Goal: Task Accomplishment & Management: Manage account settings

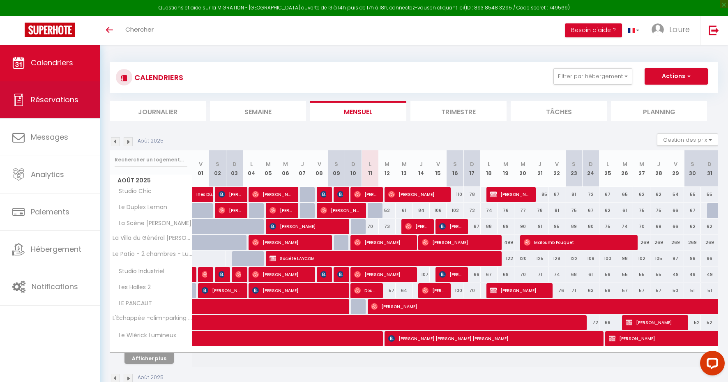
click at [81, 103] on link "Réservations" at bounding box center [50, 99] width 100 height 37
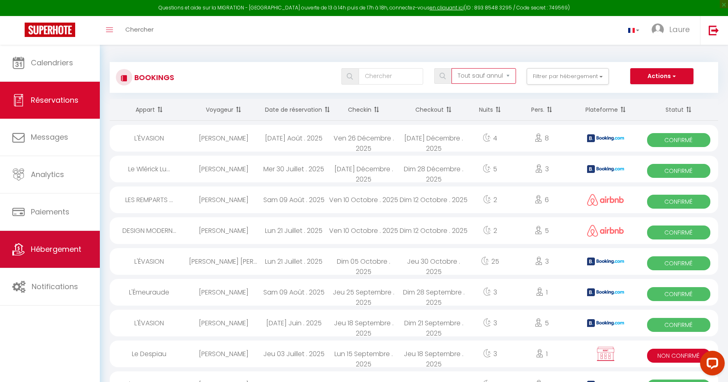
click at [55, 248] on span "Hébergement" at bounding box center [56, 249] width 51 height 10
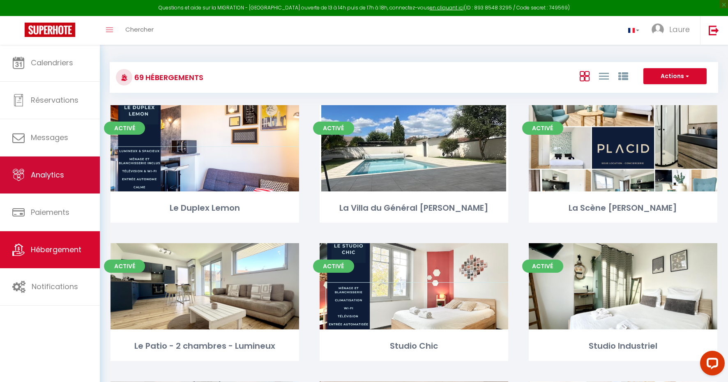
click at [44, 171] on span "Analytics" at bounding box center [47, 175] width 33 height 10
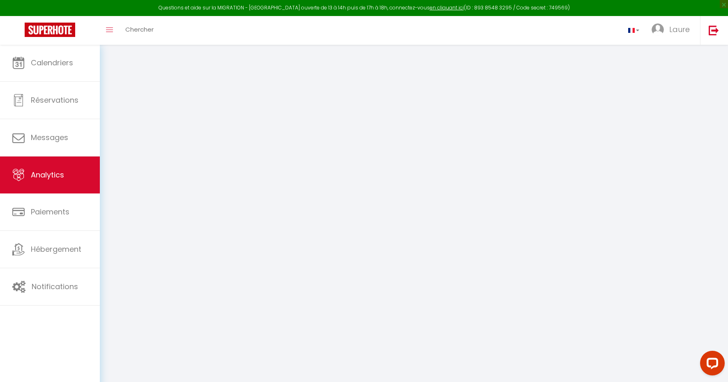
select select "2025"
select select "8"
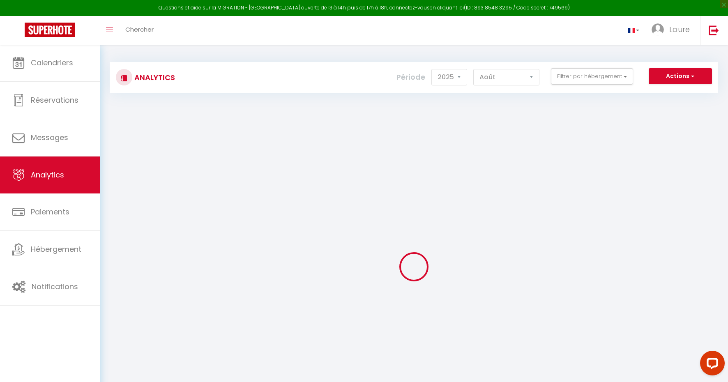
click at [63, 26] on img at bounding box center [50, 30] width 51 height 14
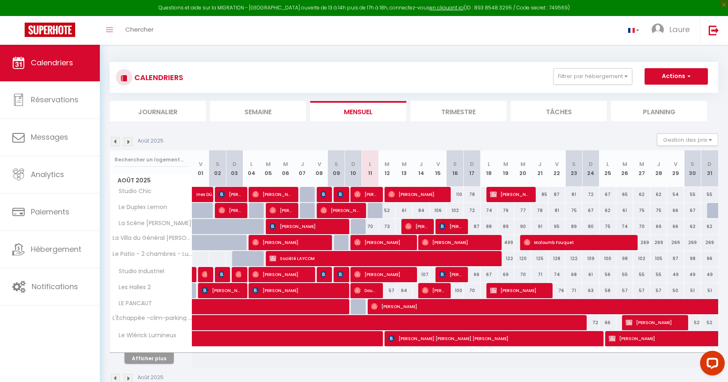
click at [162, 108] on li "Journalier" at bounding box center [158, 111] width 96 height 20
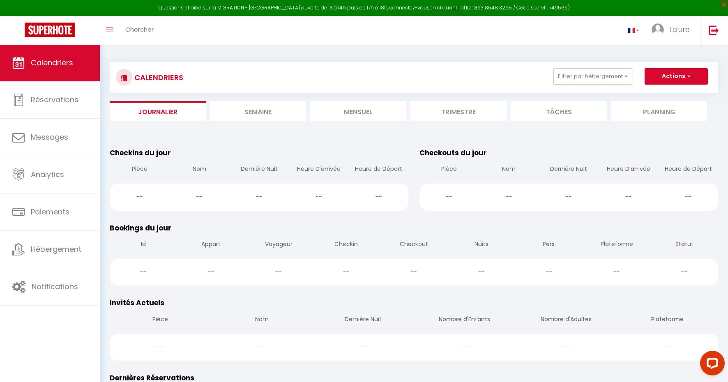
click at [260, 115] on li "Semaine" at bounding box center [258, 111] width 96 height 20
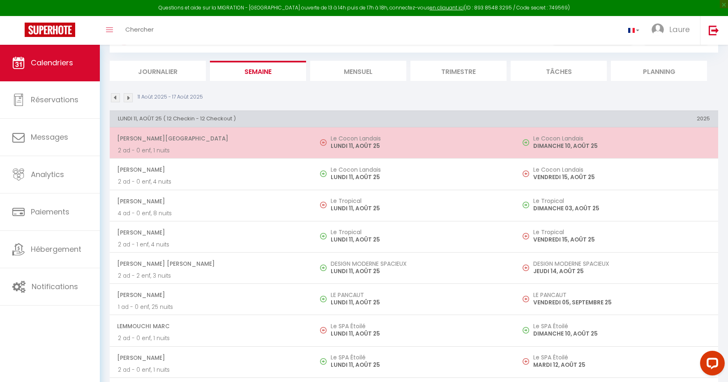
scroll to position [42, 0]
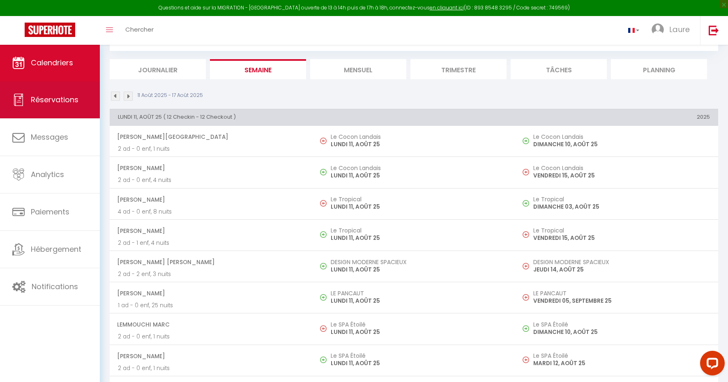
click at [44, 95] on span "Réservations" at bounding box center [55, 100] width 48 height 10
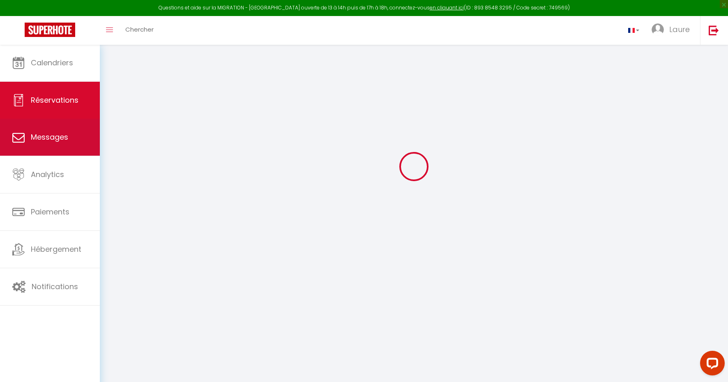
click at [61, 145] on link "Messages" at bounding box center [50, 137] width 100 height 37
select select "message"
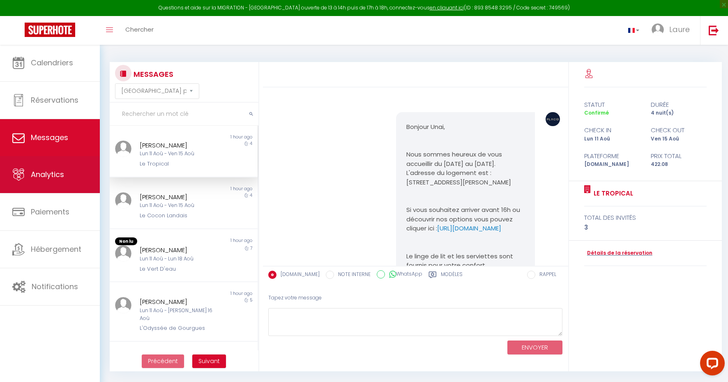
scroll to position [671, 0]
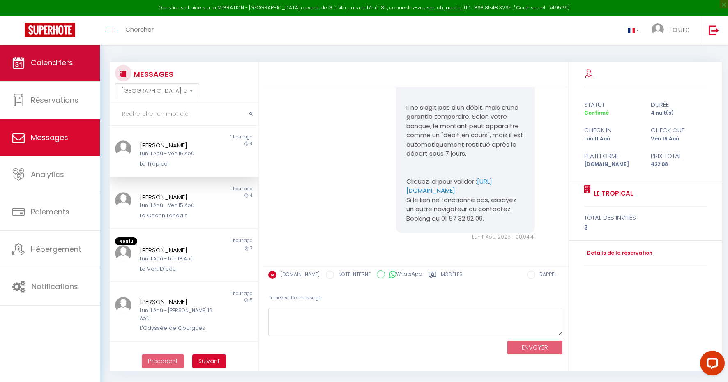
click at [79, 62] on link "Calendriers" at bounding box center [50, 62] width 100 height 37
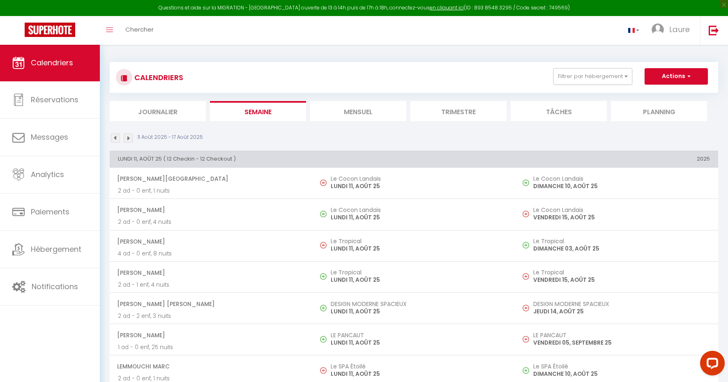
click at [173, 109] on li "Journalier" at bounding box center [158, 111] width 96 height 20
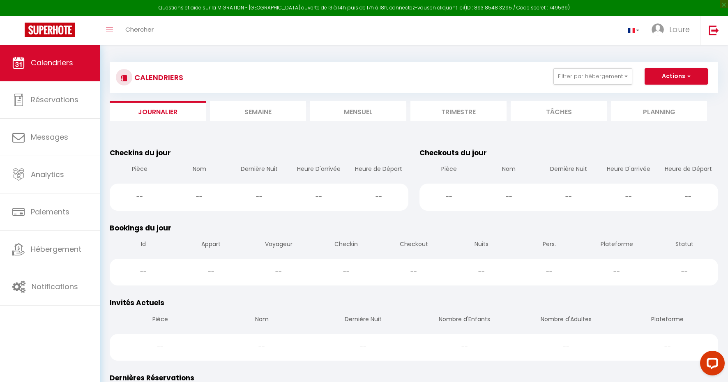
click at [280, 113] on li "Semaine" at bounding box center [258, 111] width 96 height 20
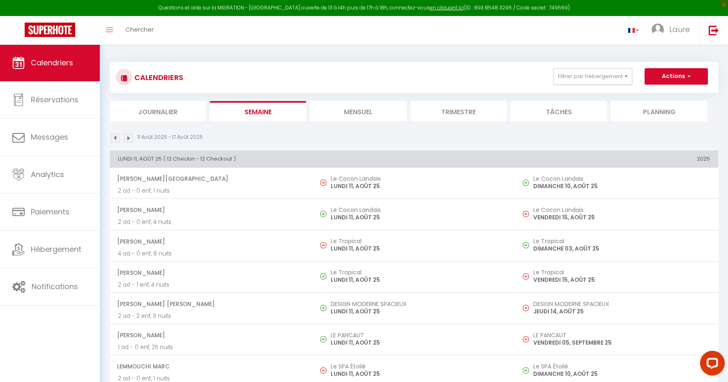
click at [164, 76] on h3 "CALENDRIERS" at bounding box center [157, 77] width 51 height 18
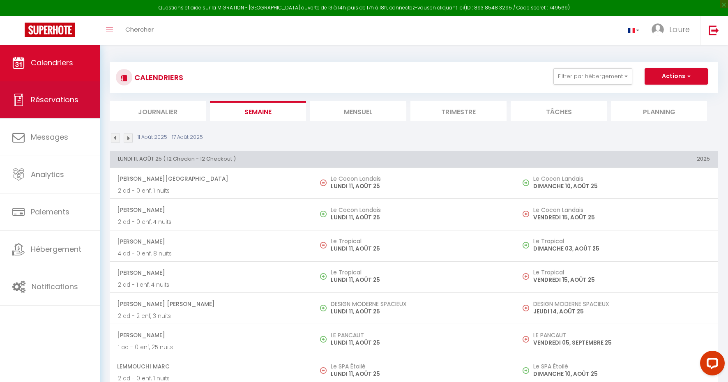
click at [71, 95] on span "Réservations" at bounding box center [55, 100] width 48 height 10
select select "not_cancelled"
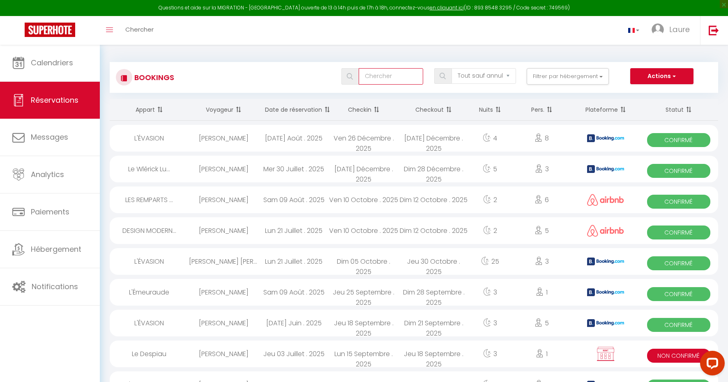
click at [403, 72] on input "text" at bounding box center [391, 76] width 65 height 16
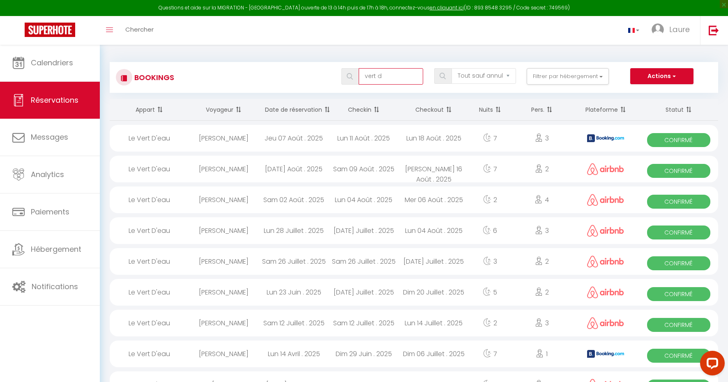
type input "vert d"
click at [158, 138] on div "Le Vert D'eau" at bounding box center [149, 138] width 79 height 27
select select "OK"
select select "KO"
select select "0"
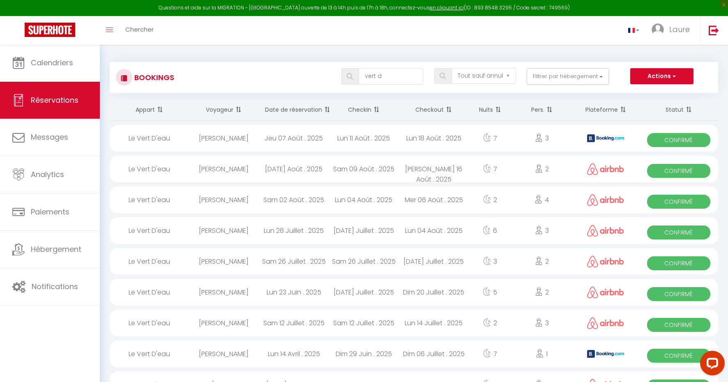
select select "0"
select select "1"
select select
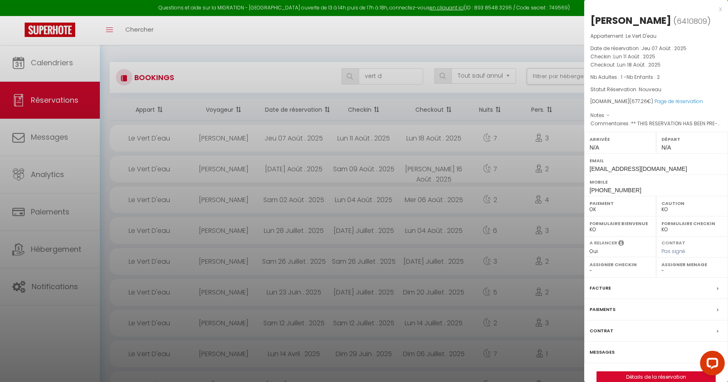
select select "40924"
click at [724, 8] on div "x [PERSON_NAME] ( 6410809 ) Appartement : Le Vert D'eau Date de réservation : J…" at bounding box center [656, 197] width 144 height 395
click at [720, 9] on div "x" at bounding box center [653, 9] width 138 height 10
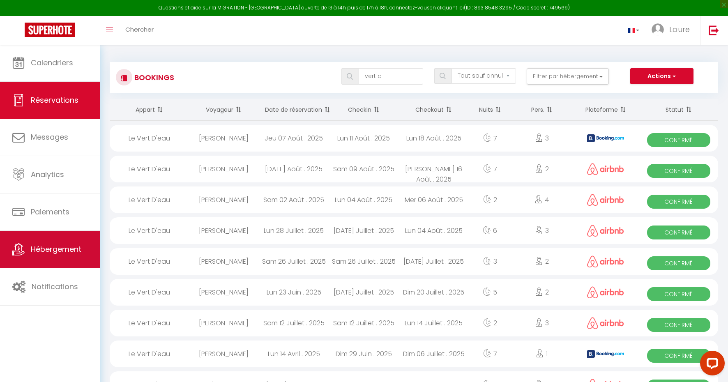
click at [48, 251] on span "Hébergement" at bounding box center [56, 249] width 51 height 10
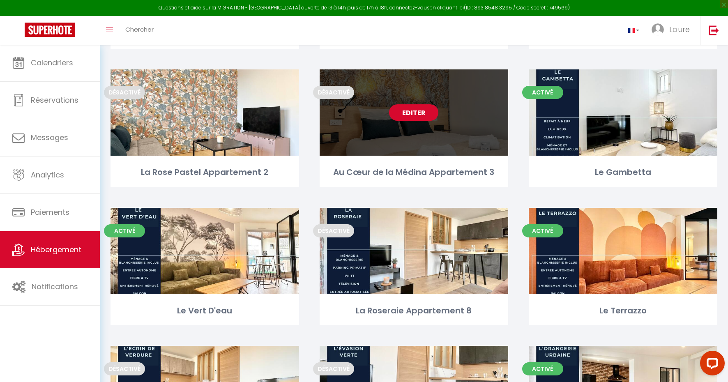
scroll to position [2819, 0]
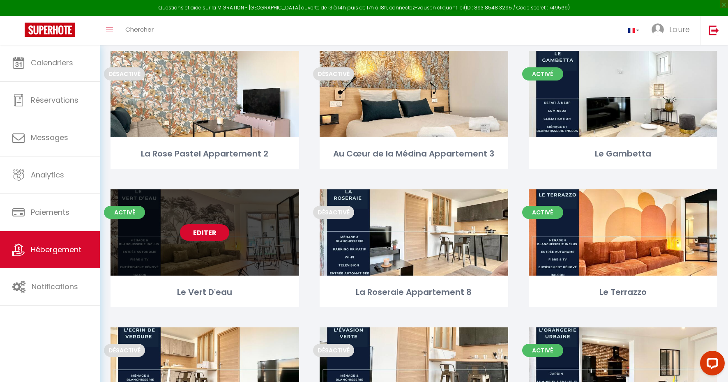
click at [227, 242] on div "Editer" at bounding box center [205, 232] width 189 height 86
click at [198, 226] on link "Editer" at bounding box center [204, 232] width 49 height 16
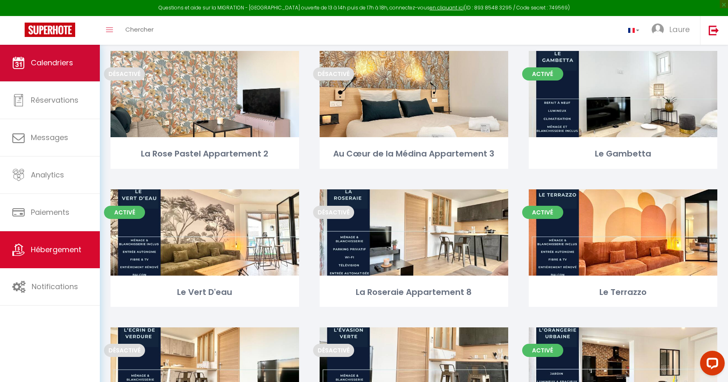
click at [69, 71] on link "Calendriers" at bounding box center [50, 62] width 100 height 37
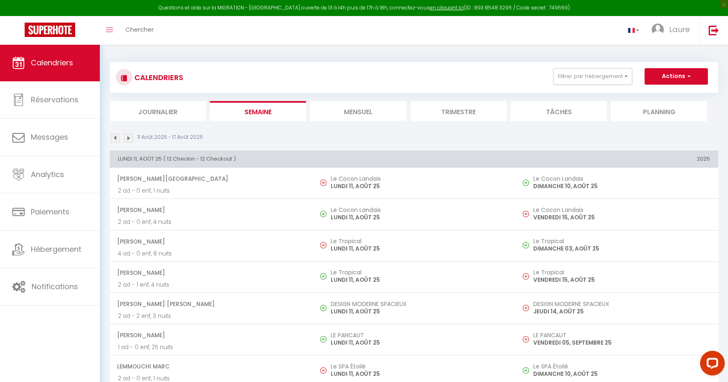
click at [353, 106] on li "Mensuel" at bounding box center [358, 111] width 96 height 20
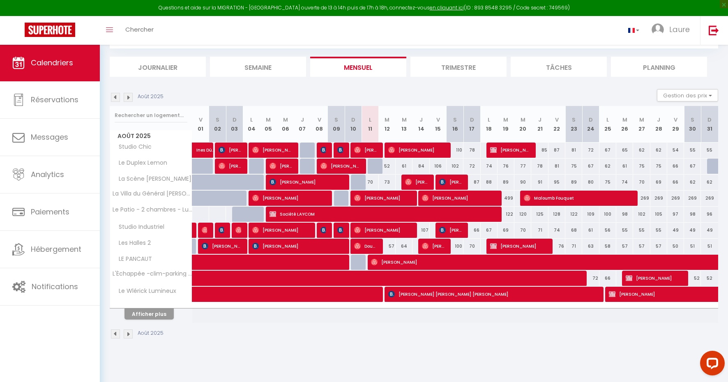
scroll to position [44, 0]
click at [143, 313] on button "Afficher plus" at bounding box center [149, 314] width 49 height 11
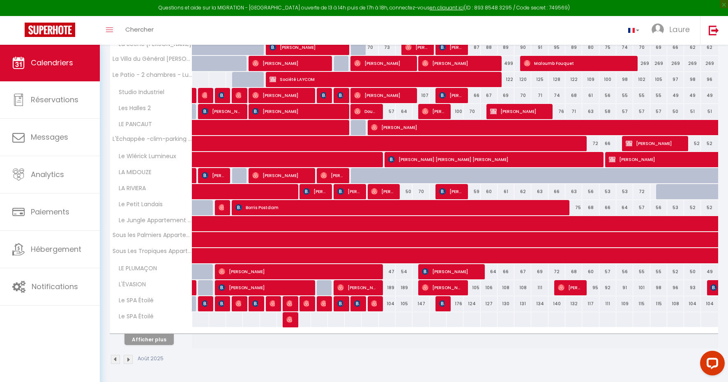
scroll to position [179, 0]
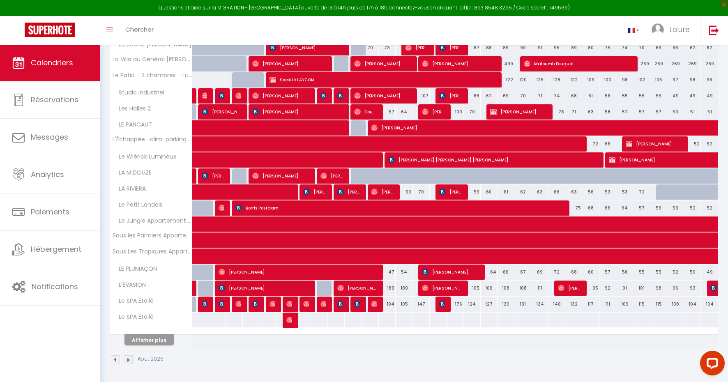
click at [152, 339] on button "Afficher plus" at bounding box center [149, 340] width 49 height 11
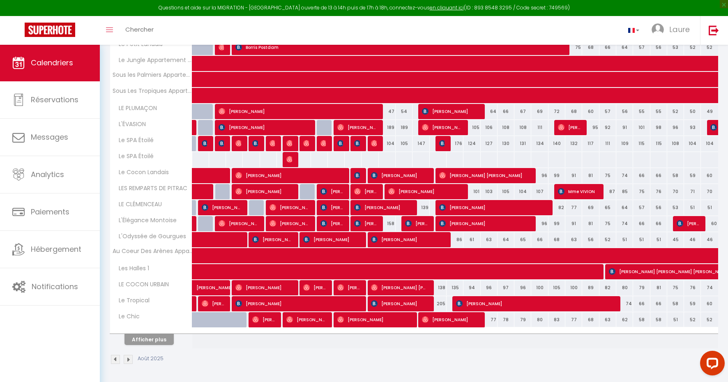
scroll to position [339, 0]
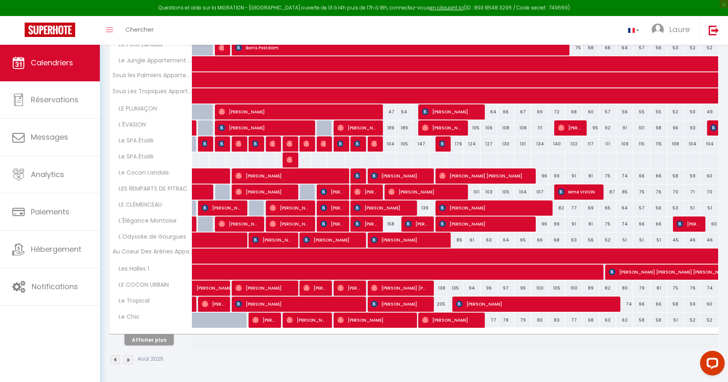
click at [169, 336] on button "Afficher plus" at bounding box center [149, 340] width 49 height 11
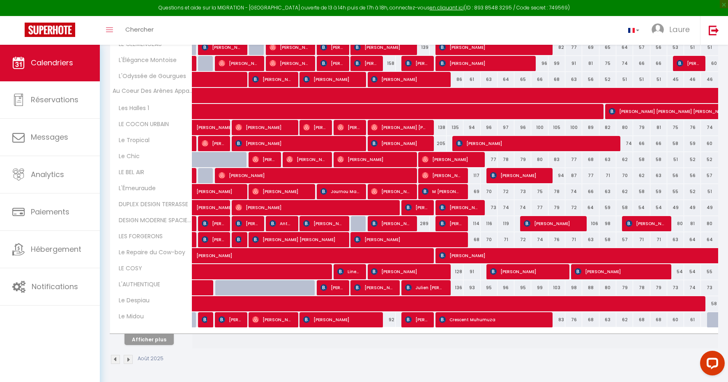
scroll to position [499, 0]
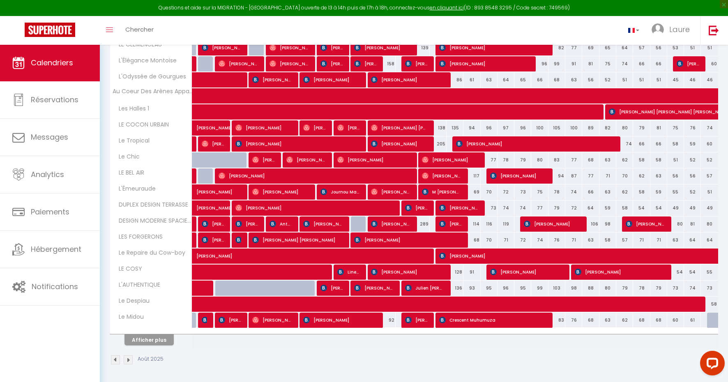
click at [153, 341] on button "Afficher plus" at bounding box center [149, 340] width 49 height 11
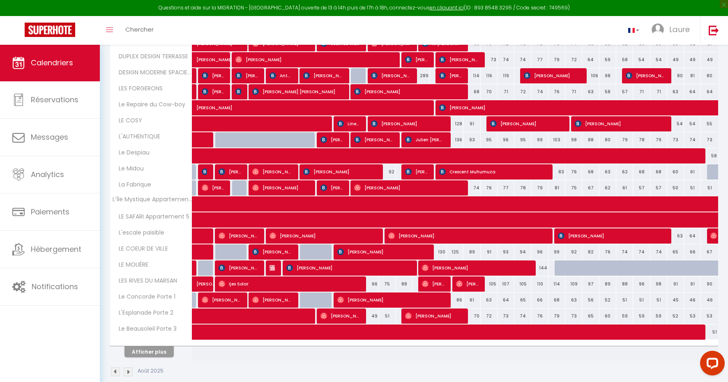
scroll to position [648, 0]
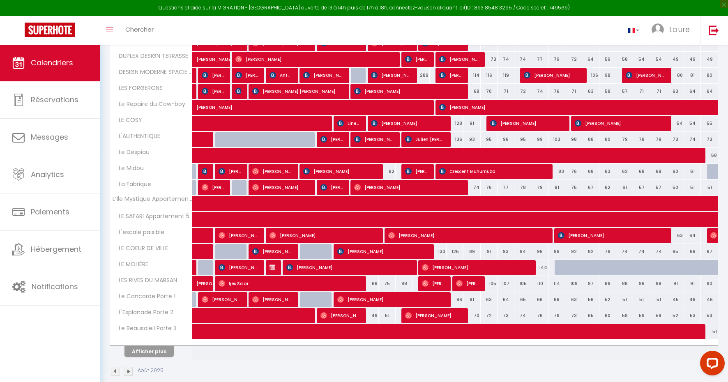
click at [152, 351] on button "Afficher plus" at bounding box center [149, 351] width 49 height 11
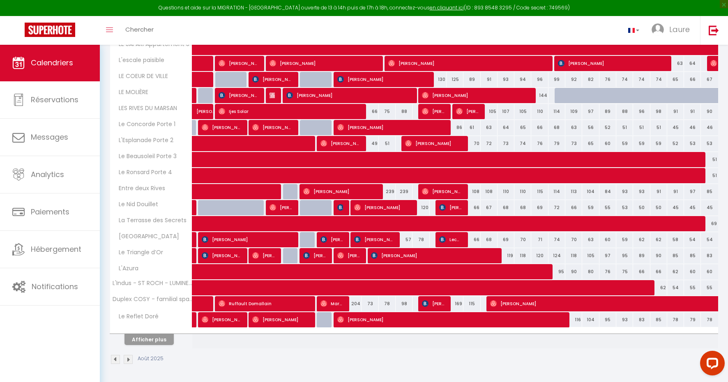
scroll to position [820, 0]
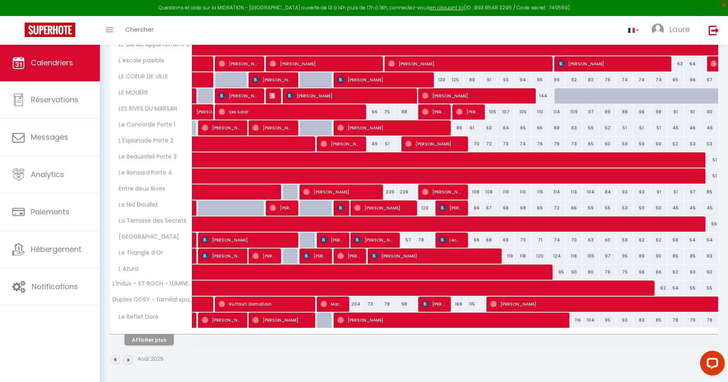
click at [163, 341] on button "Afficher plus" at bounding box center [149, 340] width 49 height 11
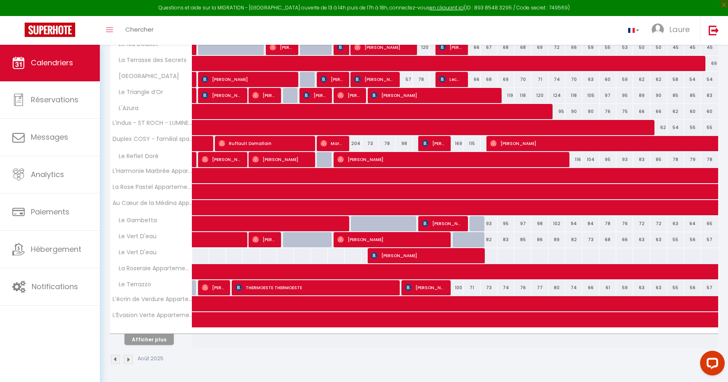
scroll to position [980, 0]
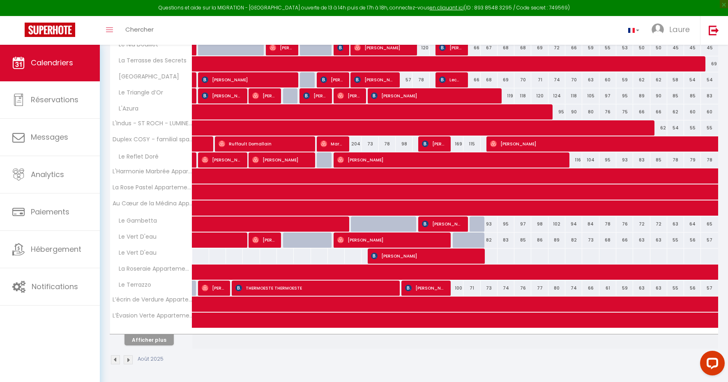
click at [150, 341] on button "Afficher plus" at bounding box center [149, 340] width 49 height 11
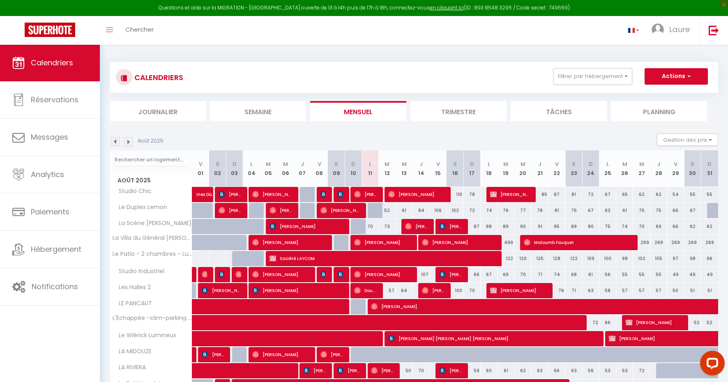
scroll to position [0, 0]
click at [582, 75] on button "Filtrer par hébergement" at bounding box center [593, 76] width 79 height 16
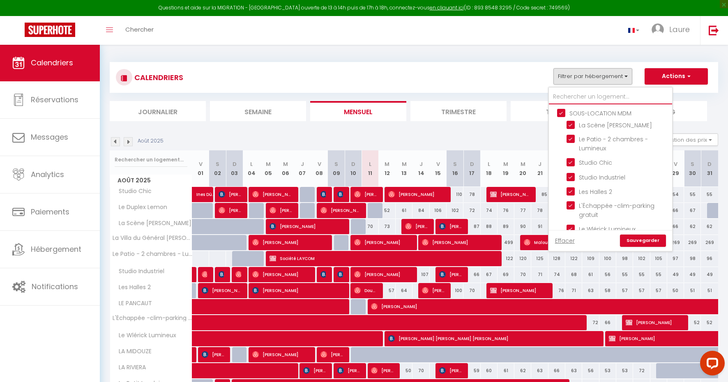
click at [582, 95] on input "text" at bounding box center [610, 97] width 123 height 15
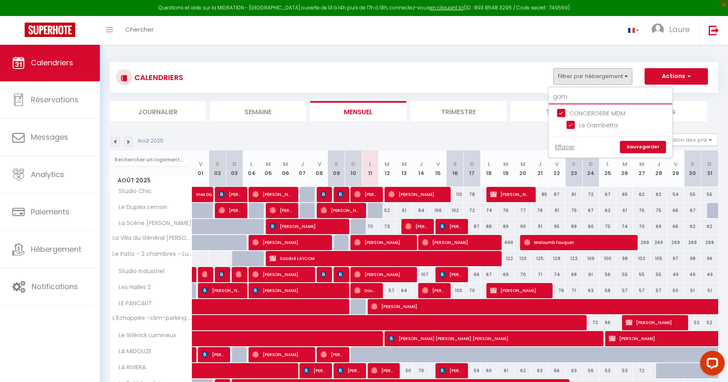
type input "gam"
click at [656, 147] on link "Sauvegarder" at bounding box center [643, 147] width 46 height 12
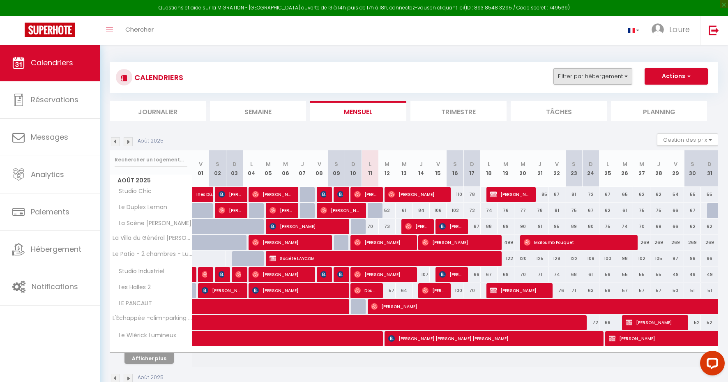
click at [618, 72] on button "Filtrer par hébergement" at bounding box center [593, 76] width 79 height 16
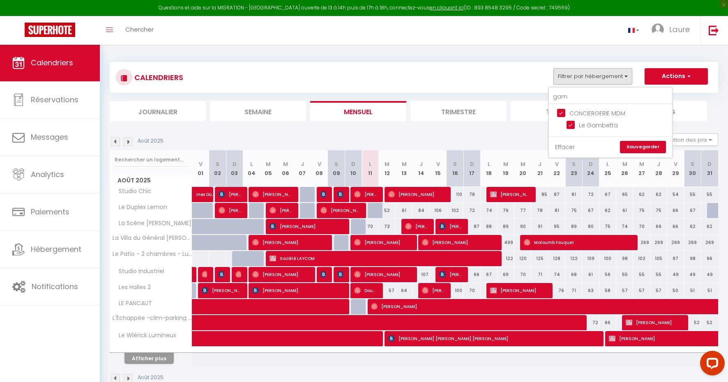
click at [572, 147] on link "Effacer" at bounding box center [565, 147] width 20 height 9
checkbox input "false"
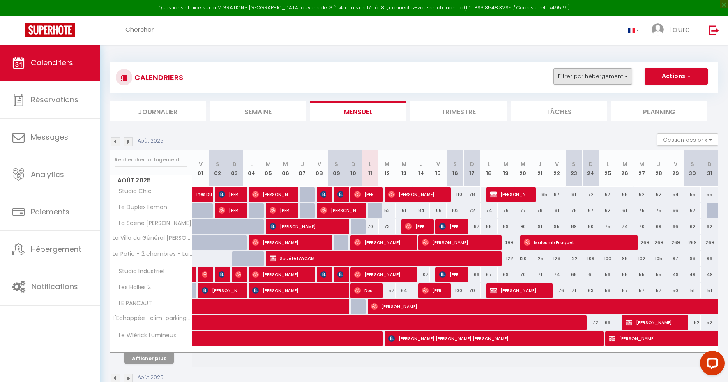
click at [595, 76] on button "Filtrer par hébergement" at bounding box center [593, 76] width 79 height 16
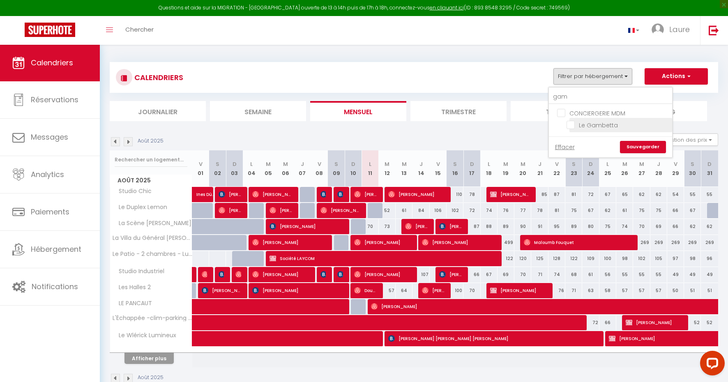
click at [574, 125] on input "Le Gambetta" at bounding box center [618, 124] width 103 height 8
checkbox input "true"
click at [632, 146] on link "Sauvegarder" at bounding box center [643, 147] width 46 height 12
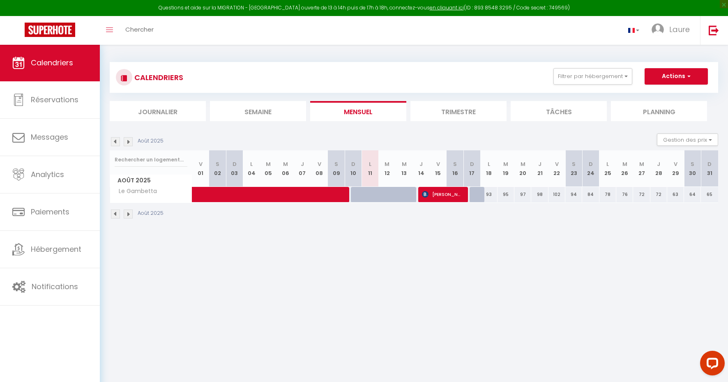
click at [450, 197] on span "[PERSON_NAME]" at bounding box center [441, 195] width 39 height 16
select select "OK"
select select "KO"
select select "0"
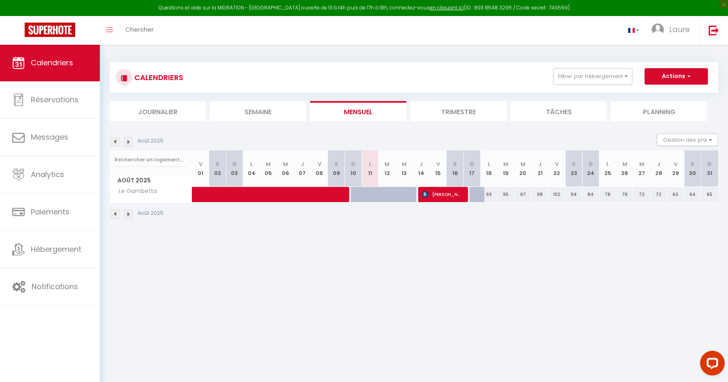
select select "1"
select select
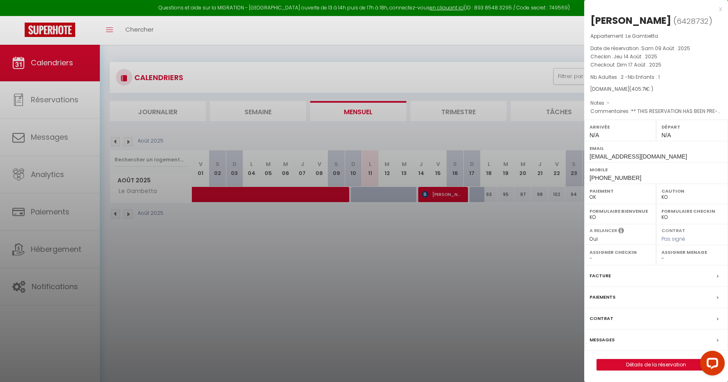
select select "19764"
click at [721, 9] on div "x" at bounding box center [653, 9] width 138 height 10
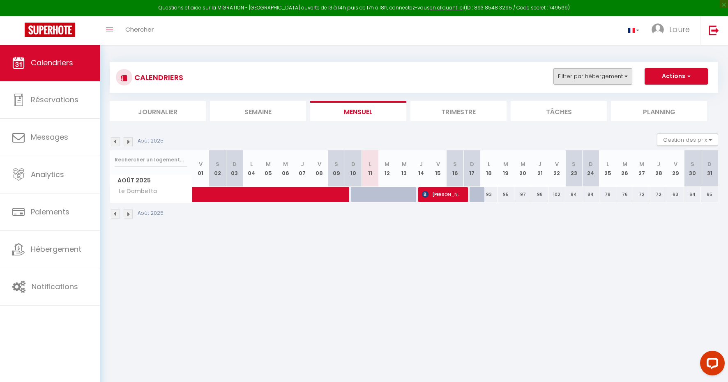
click at [618, 84] on button "Filtrer par hébergement" at bounding box center [593, 76] width 79 height 16
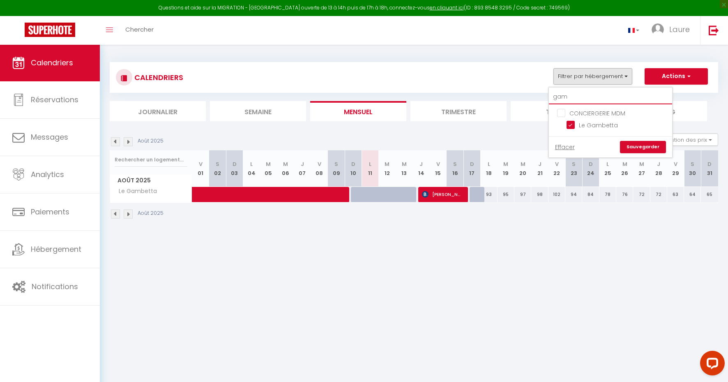
click at [596, 94] on input "gam" at bounding box center [610, 97] width 123 height 15
type input "ga"
checkbox input "false"
type input "g"
checkbox input "false"
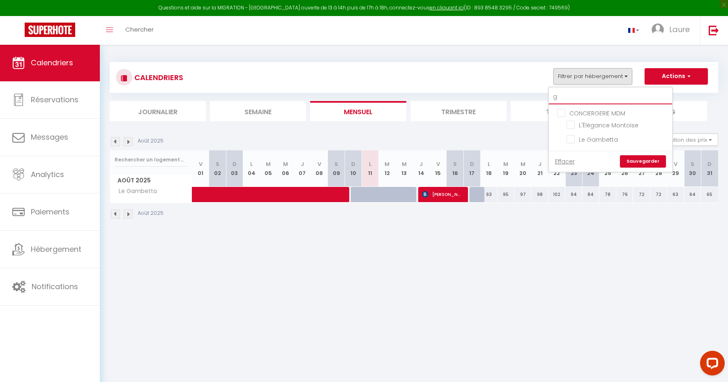
checkbox input "false"
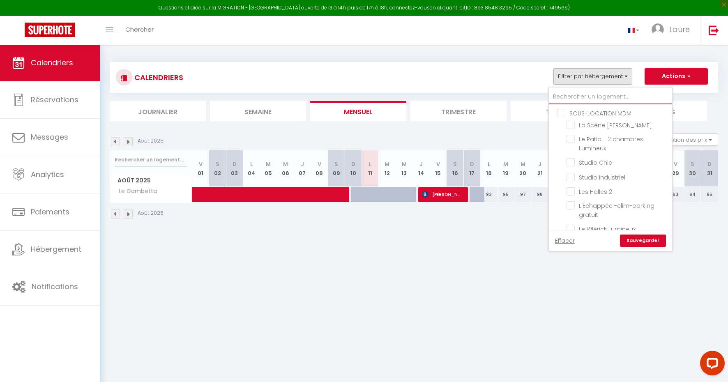
checkbox input "false"
type input "te"
checkbox input "false"
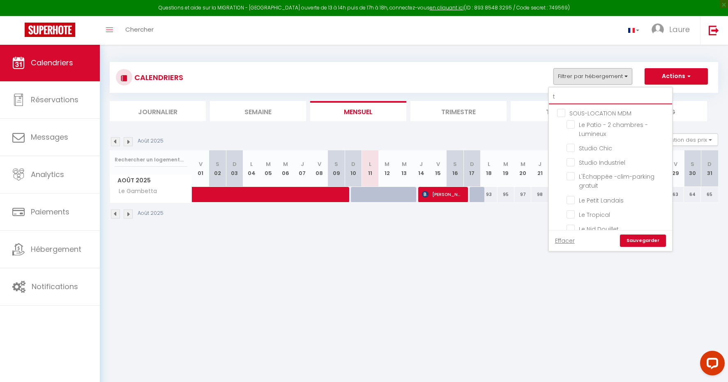
checkbox input "false"
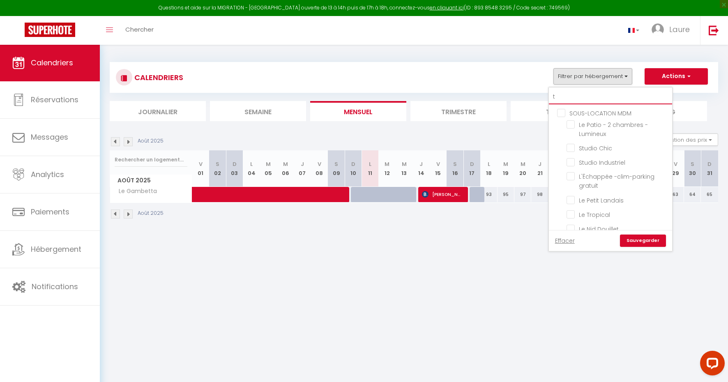
checkbox input "false"
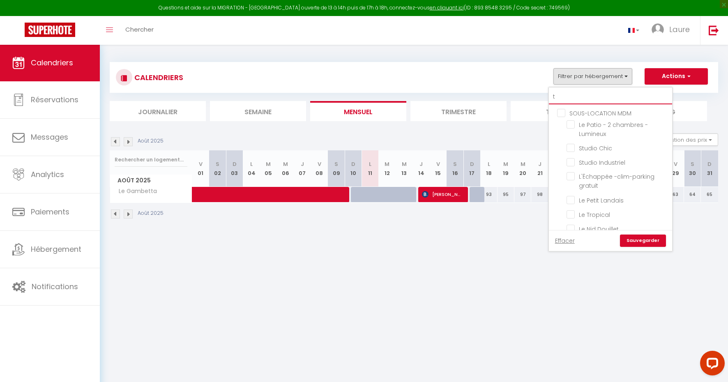
checkbox input "false"
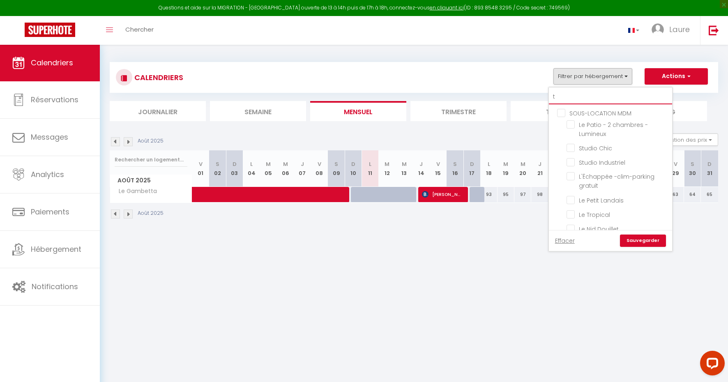
checkbox input "false"
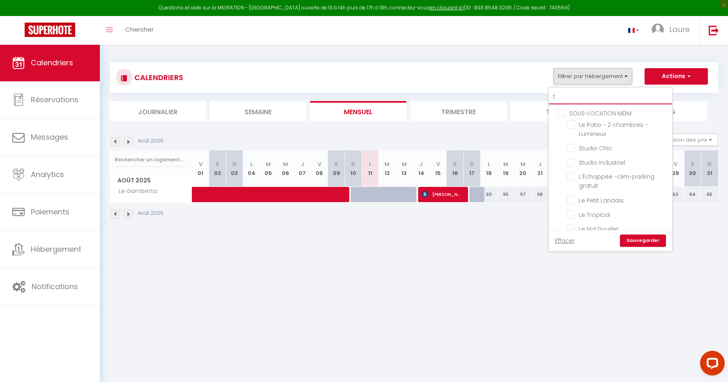
checkbox input "false"
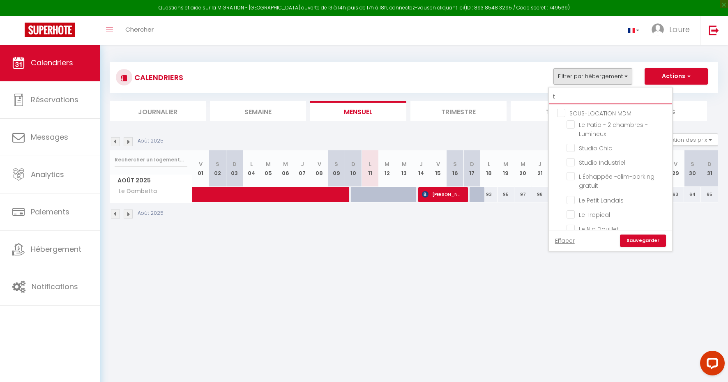
checkbox input "false"
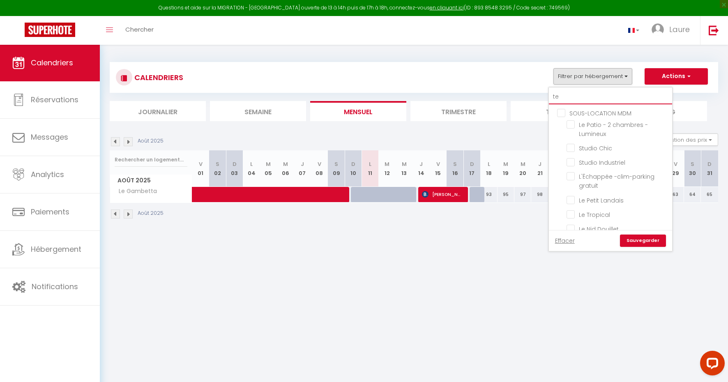
checkbox input "false"
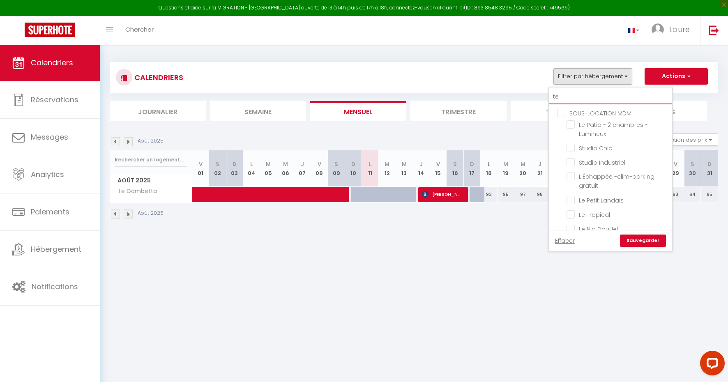
checkbox input "false"
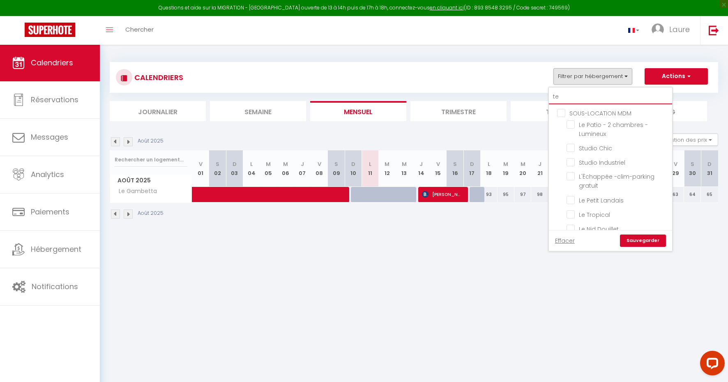
checkbox input "false"
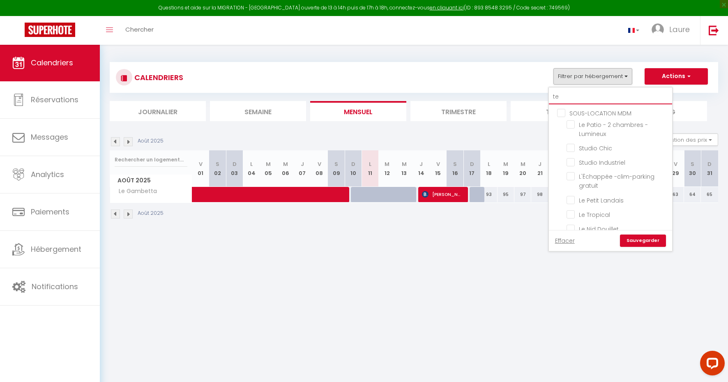
checkbox input "false"
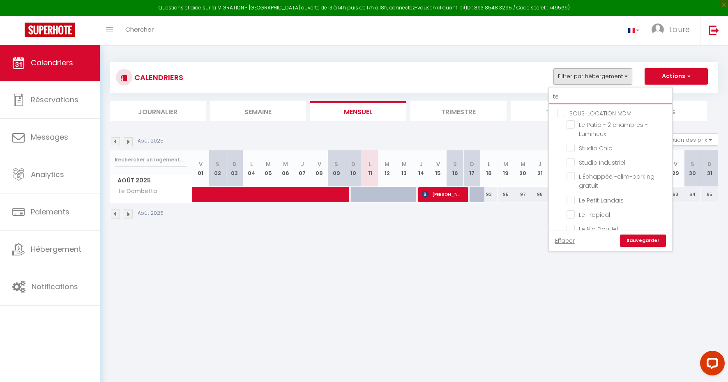
checkbox input "false"
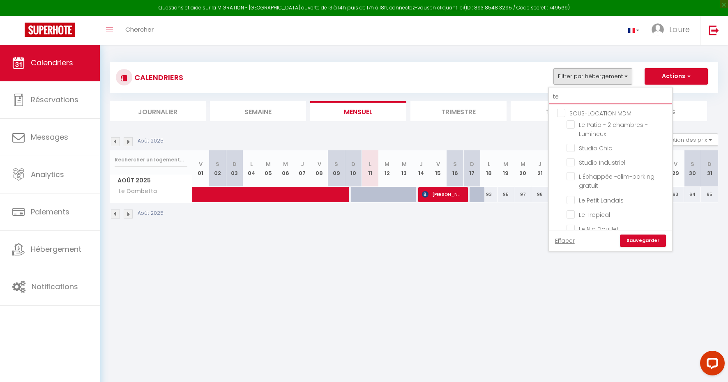
checkbox input "false"
type input "ter"
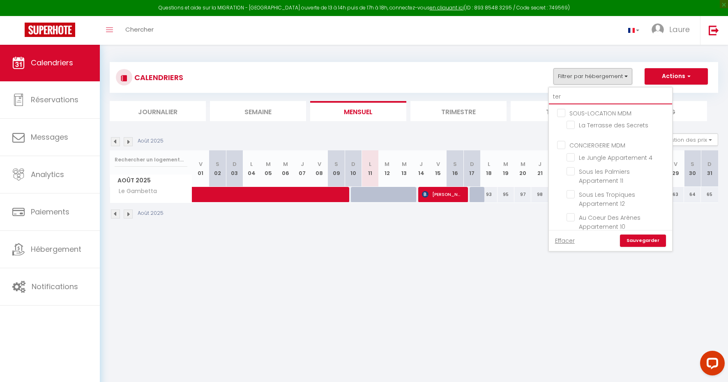
checkbox input "false"
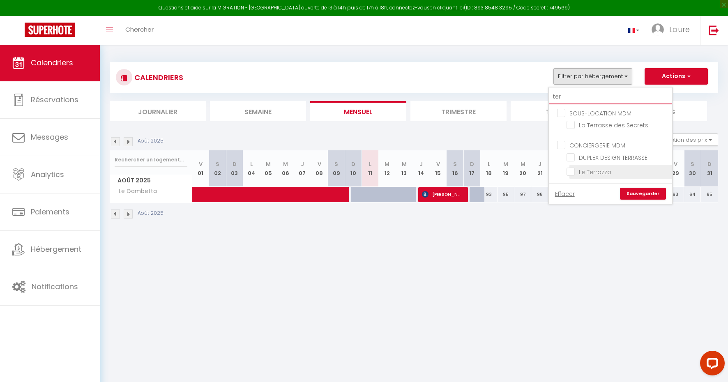
type input "ter"
click at [574, 172] on input "Le Terrazzo" at bounding box center [618, 171] width 103 height 8
checkbox input "true"
checkbox input "false"
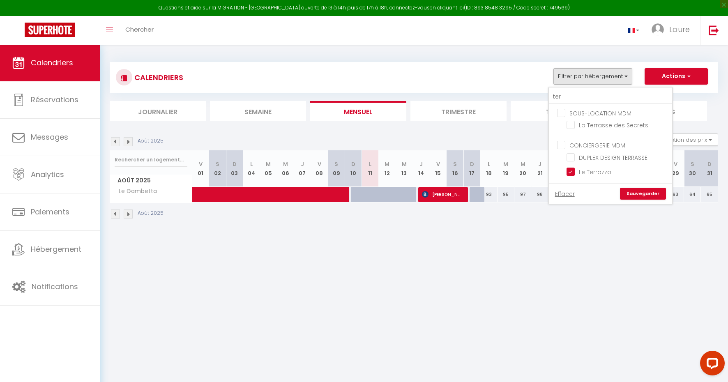
click at [641, 194] on link "Sauvegarder" at bounding box center [643, 194] width 46 height 12
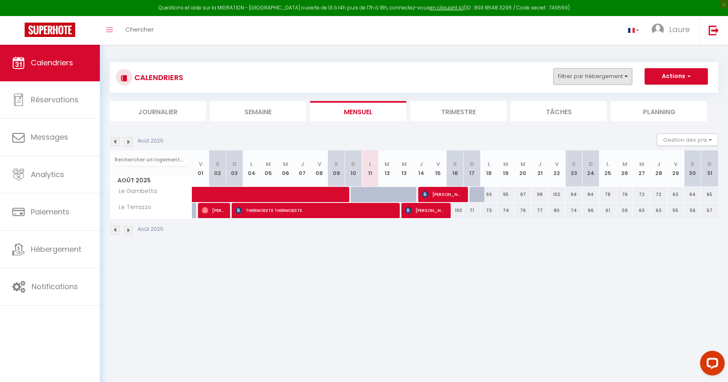
click at [627, 79] on button "Filtrer par hébergement" at bounding box center [593, 76] width 79 height 16
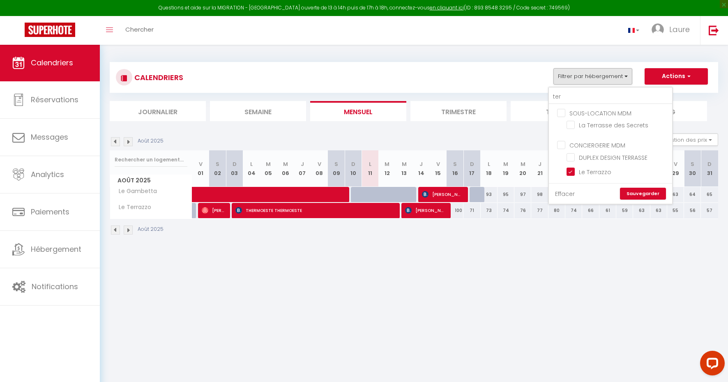
click at [568, 195] on link "Effacer" at bounding box center [565, 193] width 20 height 9
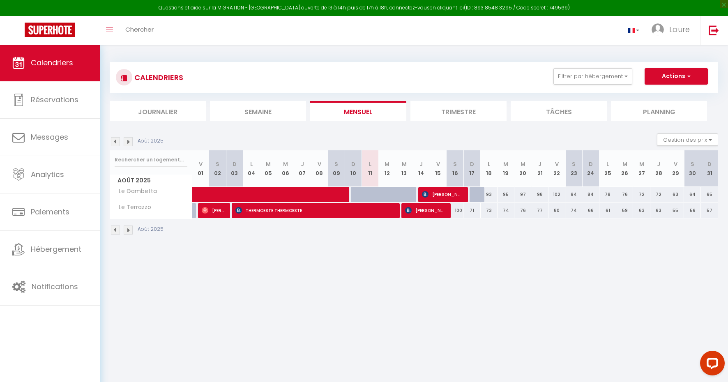
click at [457, 195] on span "[PERSON_NAME]" at bounding box center [441, 195] width 39 height 16
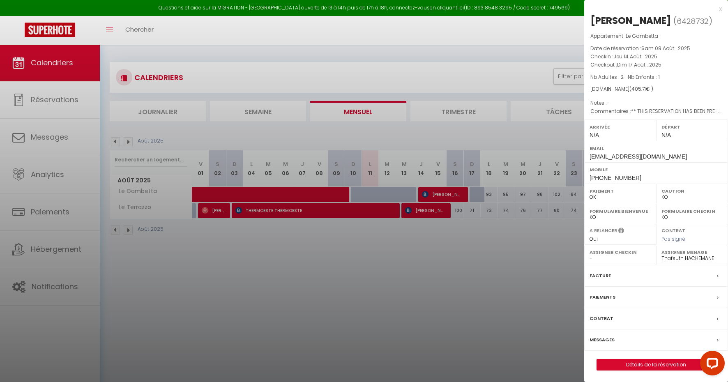
click at [565, 35] on div at bounding box center [364, 191] width 728 height 382
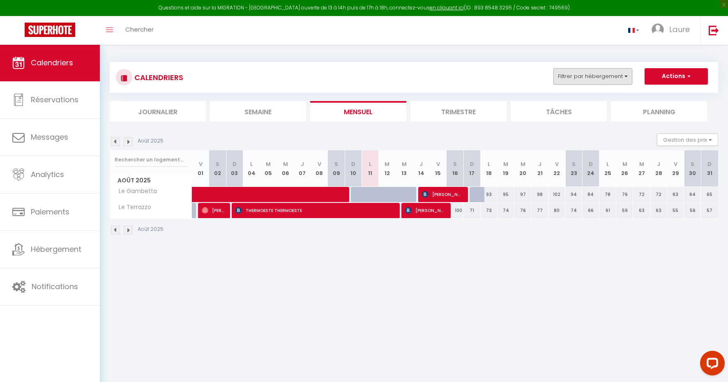
click at [585, 74] on button "Filtrer par hébergement" at bounding box center [593, 76] width 79 height 16
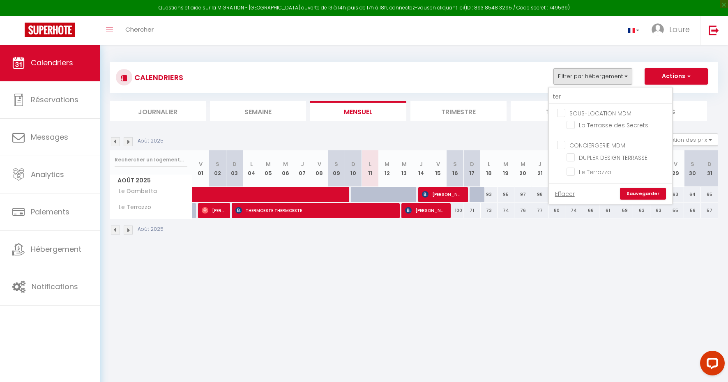
click at [566, 111] on input "SOUS-LOCATION MDM" at bounding box center [618, 112] width 123 height 8
checkbox input "true"
checkbox input "false"
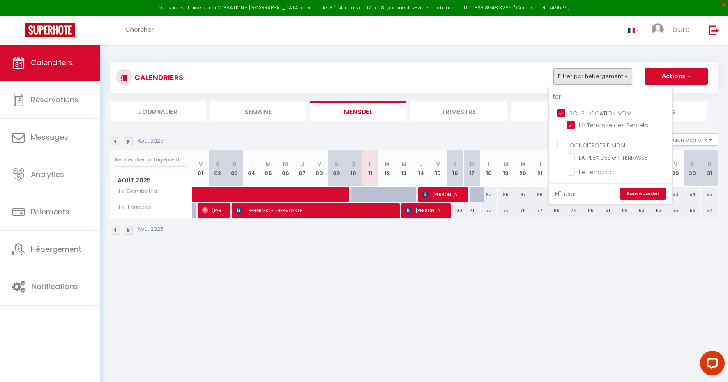
click at [570, 198] on link "Effacer" at bounding box center [565, 193] width 20 height 9
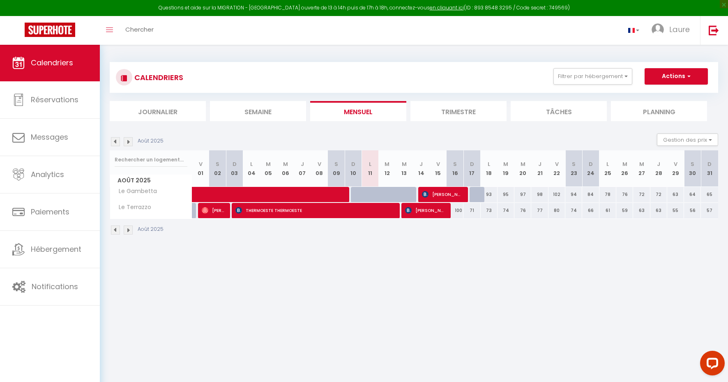
checkbox input "false"
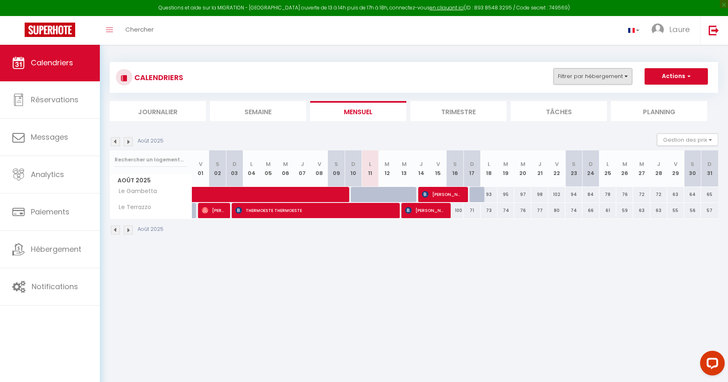
click at [627, 78] on button "Filtrer par hébergement" at bounding box center [593, 76] width 79 height 16
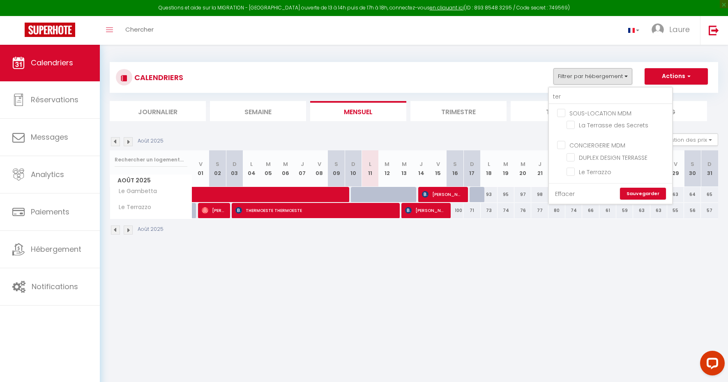
click at [562, 194] on link "Effacer" at bounding box center [565, 193] width 20 height 9
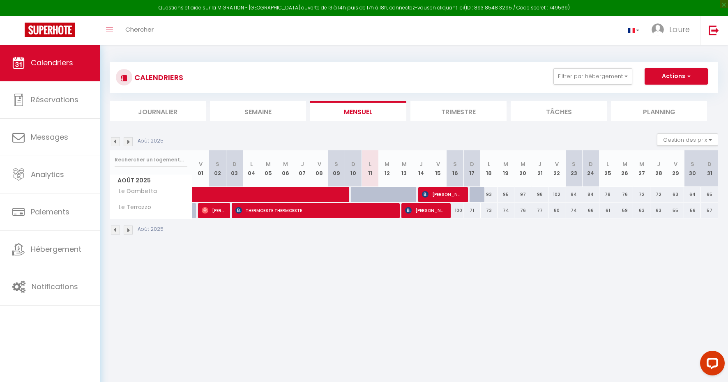
click at [38, 50] on link "Calendriers" at bounding box center [50, 62] width 100 height 37
click at [367, 108] on li "Mensuel" at bounding box center [358, 111] width 96 height 20
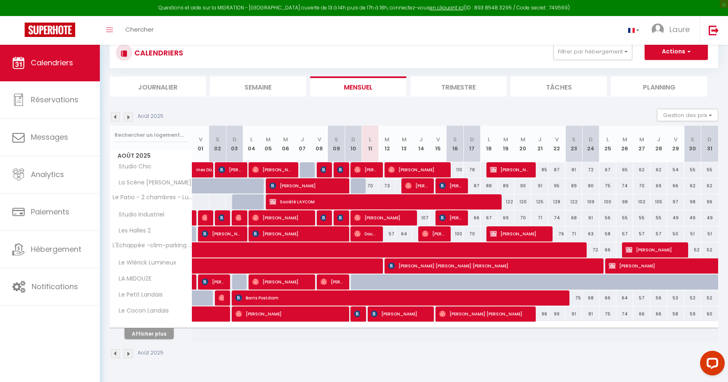
scroll to position [30, 0]
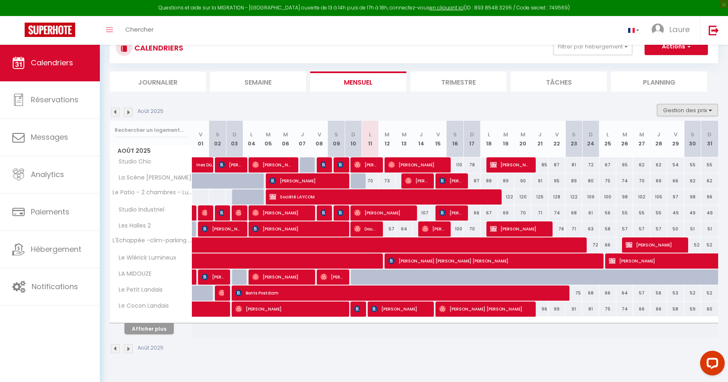
click at [694, 106] on button "Gestion des prix" at bounding box center [687, 110] width 61 height 12
click at [650, 134] on input "Nb Nuits minimum" at bounding box center [681, 136] width 74 height 8
checkbox input "true"
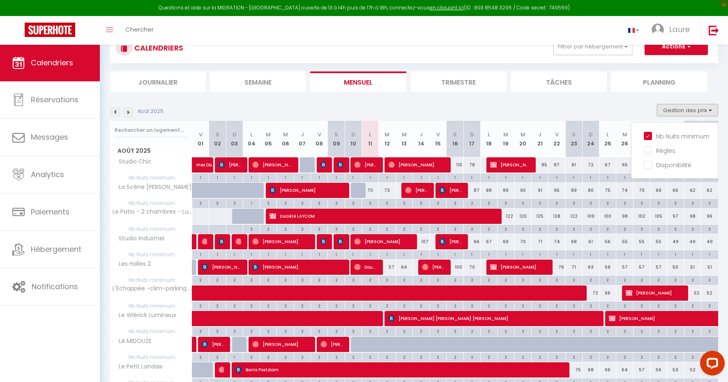
click at [629, 102] on section "Août 2025 Gestion des prix Nb Nuits minimum Règles Disponibilité Août 2025 V 01…" at bounding box center [414, 277] width 609 height 362
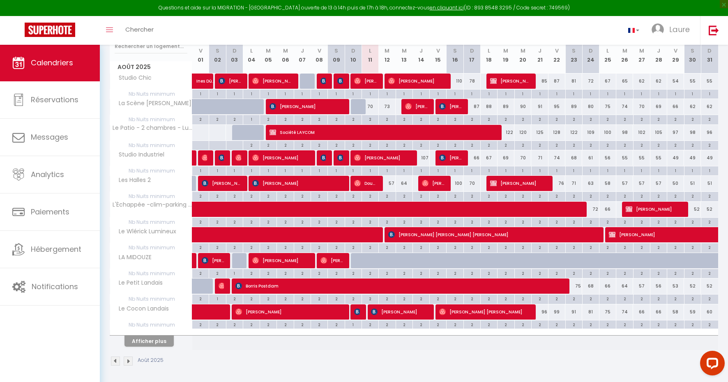
scroll to position [113, 0]
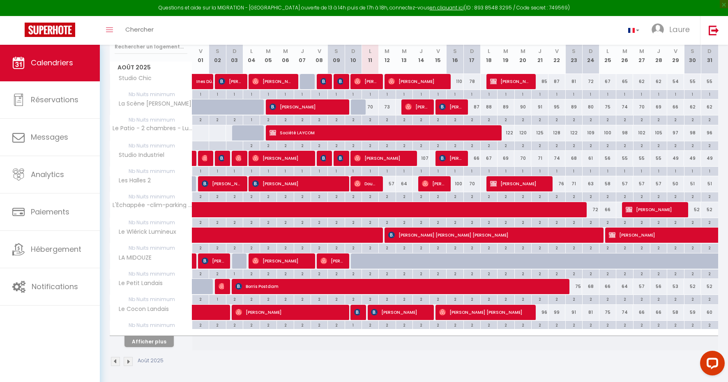
click at [164, 343] on button "Afficher plus" at bounding box center [149, 341] width 49 height 11
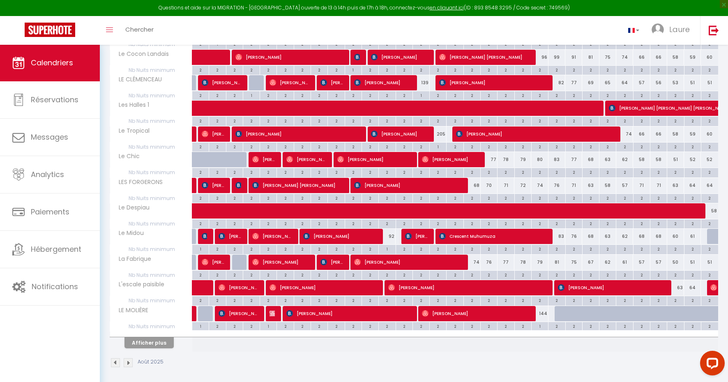
scroll to position [368, 0]
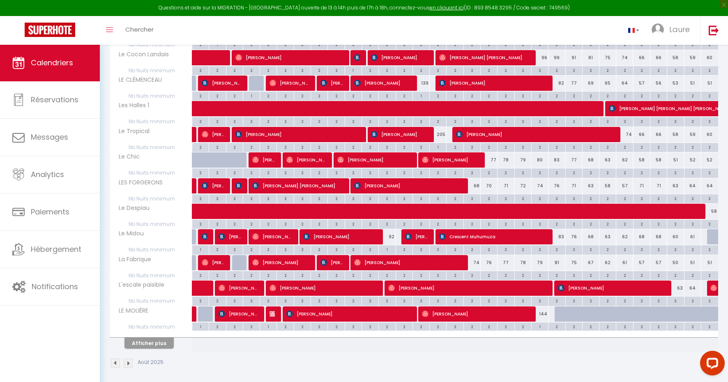
click at [152, 343] on button "Afficher plus" at bounding box center [149, 343] width 49 height 11
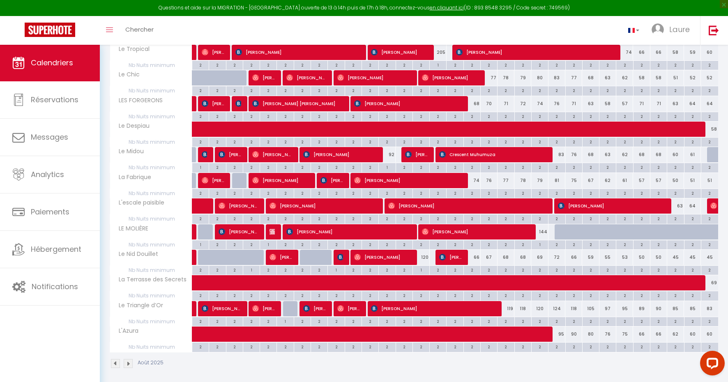
scroll to position [450, 0]
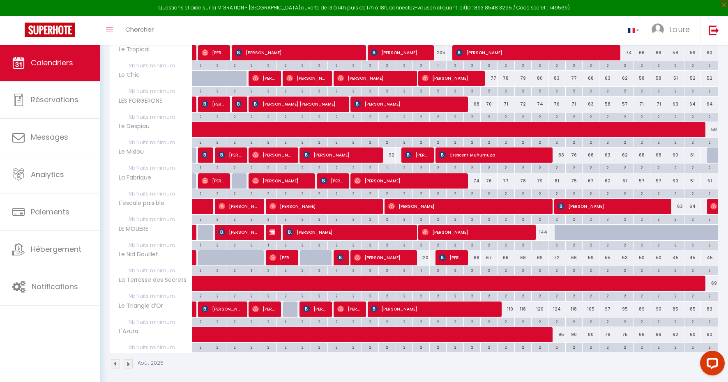
click at [389, 155] on div "92" at bounding box center [387, 155] width 17 height 15
type input "92"
type input "[DATE] Août 2025"
type input "Mer 13 Août 2025"
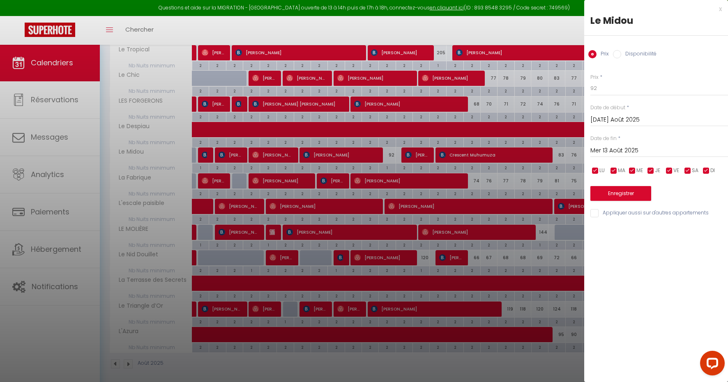
click at [721, 8] on div "x" at bounding box center [653, 9] width 138 height 10
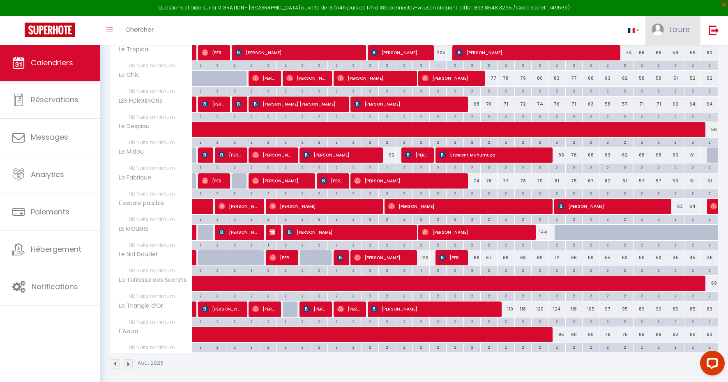
click at [686, 33] on span "Laure" at bounding box center [679, 29] width 21 height 10
click at [714, 28] on img at bounding box center [714, 30] width 10 height 10
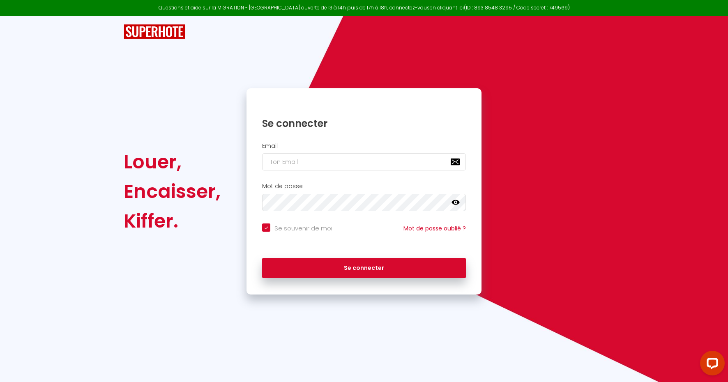
click at [379, 161] on input "email" at bounding box center [364, 161] width 204 height 17
click at [317, 162] on input "email" at bounding box center [364, 161] width 204 height 17
type input "m"
checkbox input "true"
type input "ma"
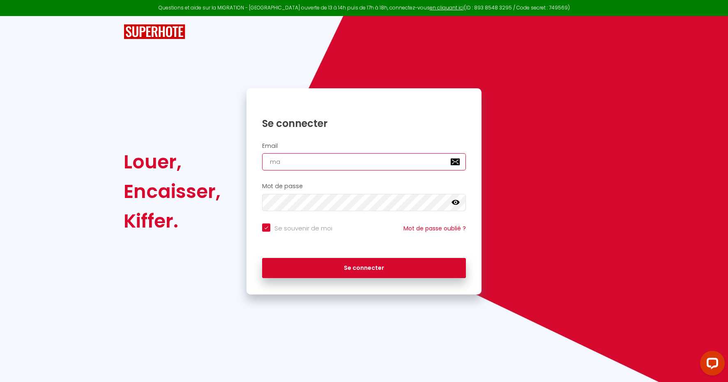
checkbox input "true"
type input "mar"
checkbox input "true"
type input "mari"
checkbox input "true"
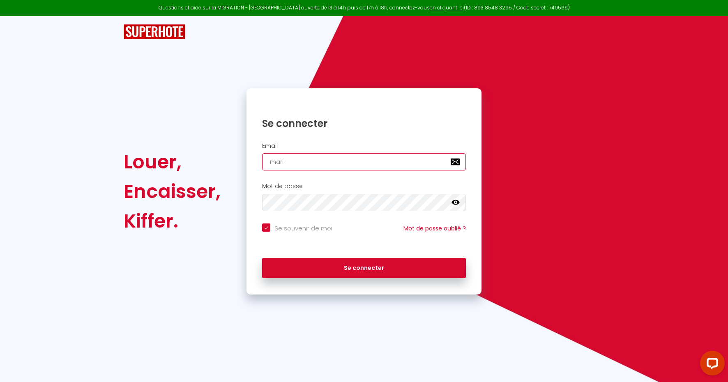
type input "marin"
checkbox input "true"
type input "marine"
checkbox input "true"
type input "marine@"
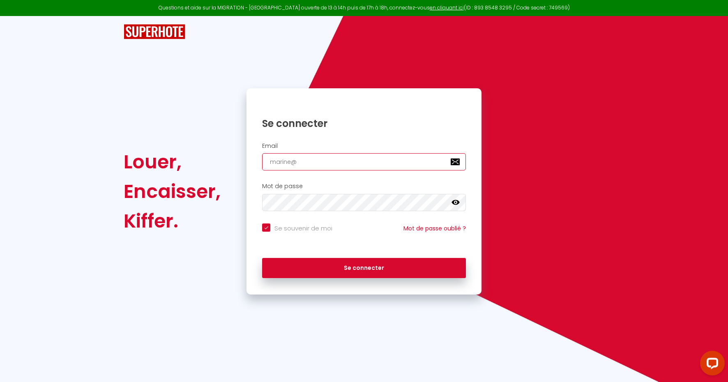
checkbox input "true"
type input "marine@a"
checkbox input "true"
type input "marine@ag"
checkbox input "true"
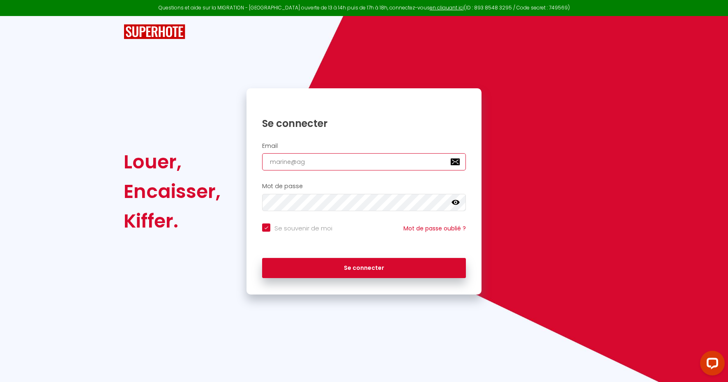
type input "marine@age"
checkbox input "true"
type input "marine@agen"
checkbox input "true"
type input "marine@agenc"
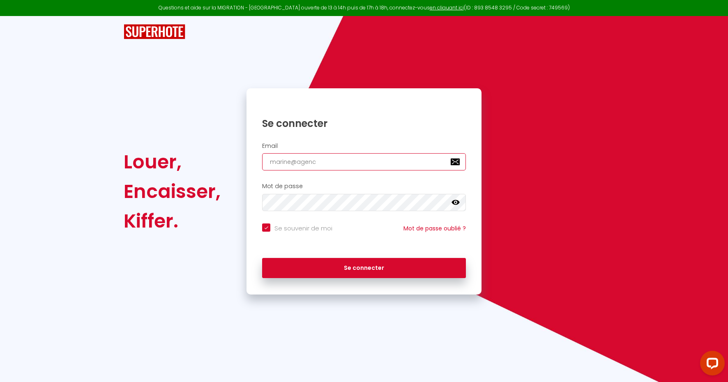
checkbox input "true"
type input "marine@agence"
checkbox input "true"
type input "marine@agence-"
checkbox input "true"
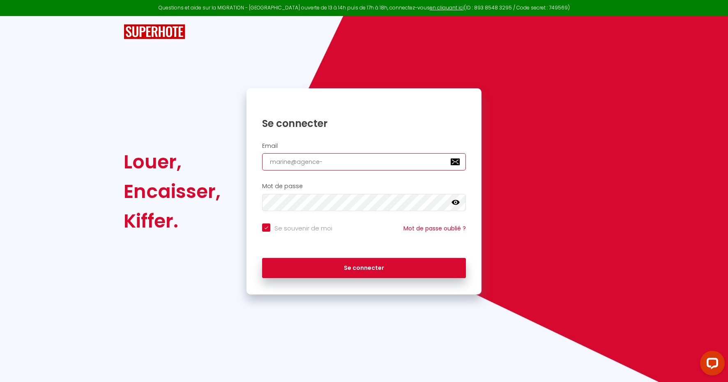
type input "marine@agence-p"
checkbox input "true"
type input "marine@agence-pl"
checkbox input "true"
type input "marine@agence-pla"
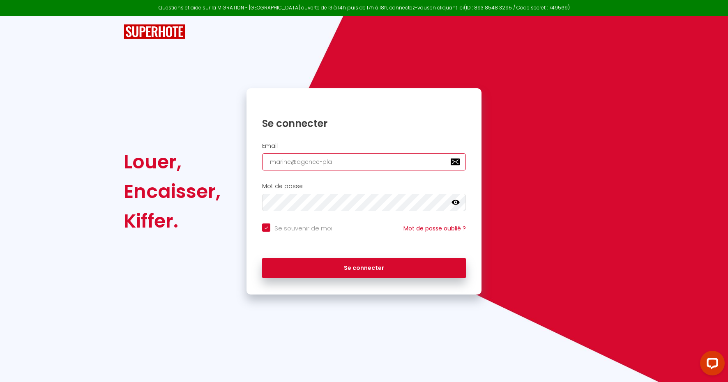
checkbox input "true"
type input "marine@agence-plac"
checkbox input "true"
type input "marine@agence-placi"
checkbox input "true"
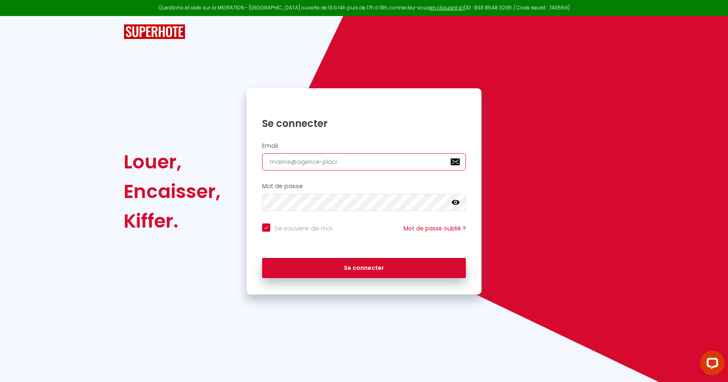
type input "marine@agence-placid"
checkbox input "true"
type input "marine@agence-placid."
checkbox input "true"
type input "marine@agence-placid.c"
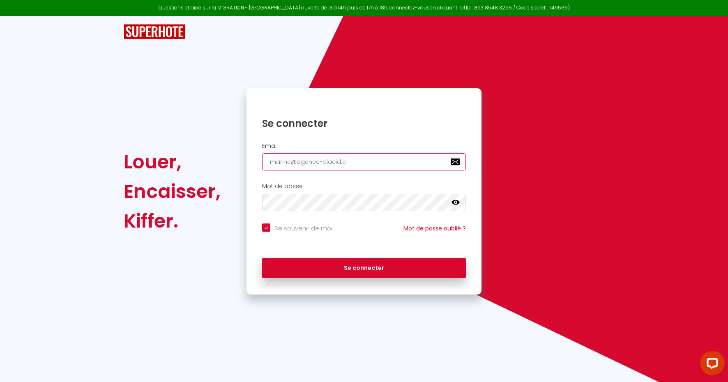
checkbox input "true"
type input "[EMAIL_ADDRESS][DOMAIN_NAME]"
checkbox input "true"
type input "[EMAIL_ADDRESS][DOMAIN_NAME]"
checkbox input "true"
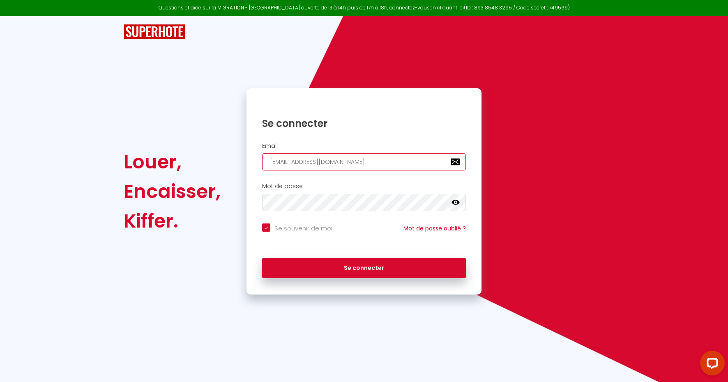
type input "[EMAIL_ADDRESS][DOMAIN_NAME]"
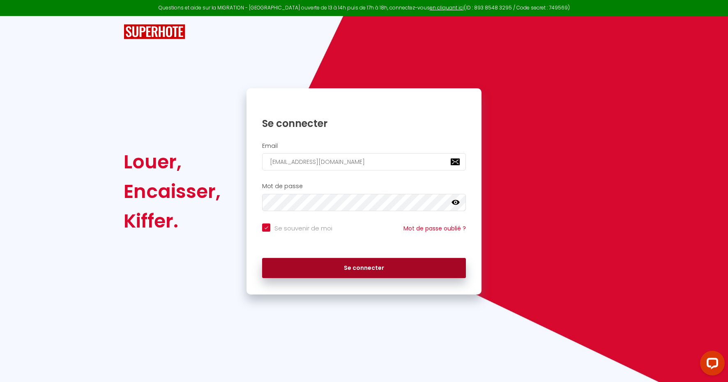
click at [354, 260] on button "Se connecter" at bounding box center [364, 268] width 204 height 21
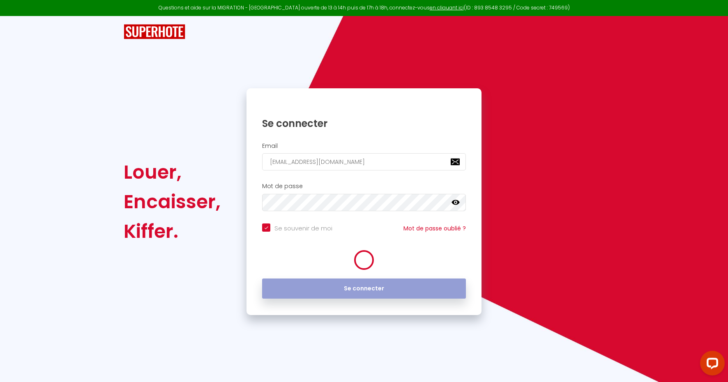
checkbox input "true"
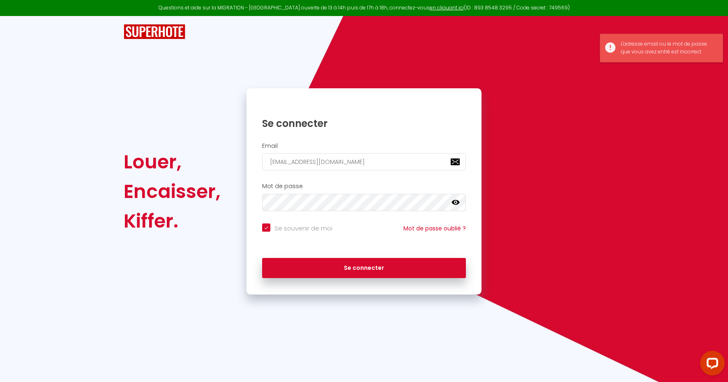
click at [457, 207] on link at bounding box center [456, 203] width 8 height 11
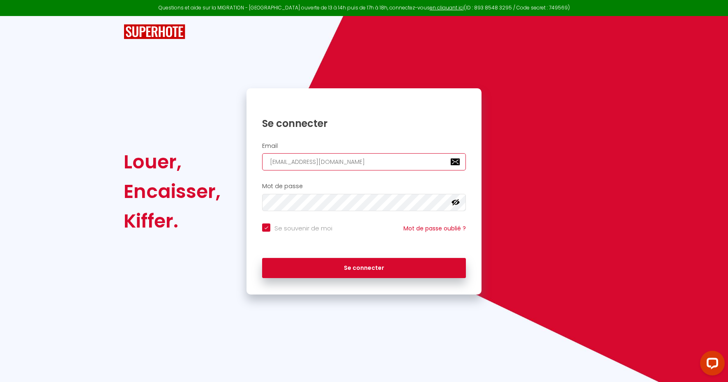
click at [389, 159] on input "[EMAIL_ADDRESS][DOMAIN_NAME]" at bounding box center [364, 161] width 204 height 17
click at [315, 165] on input "[EMAIL_ADDRESS][DOMAIN_NAME]" at bounding box center [364, 161] width 204 height 17
type input "[EMAIL_ADDRESS][DOMAIN_NAME]"
checkbox input "true"
type input "[EMAIL_ADDRESS][DOMAIN_NAME]"
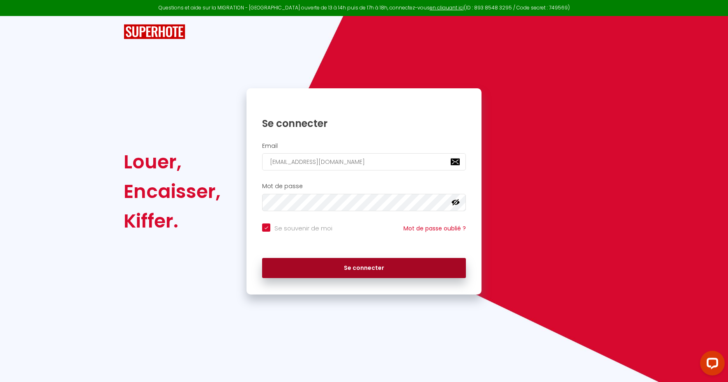
click at [359, 270] on button "Se connecter" at bounding box center [364, 268] width 204 height 21
checkbox input "true"
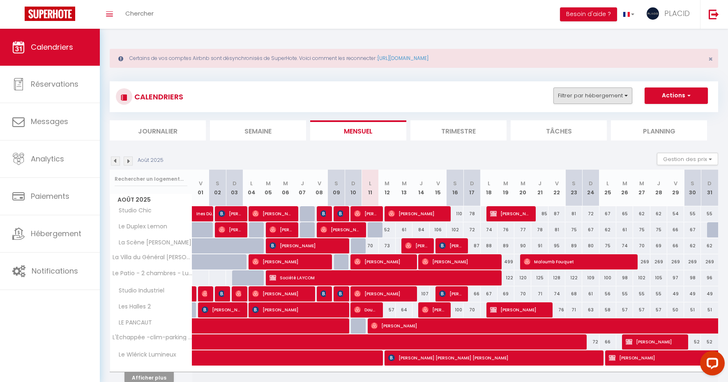
click at [579, 95] on button "Filtrer par hébergement" at bounding box center [593, 96] width 79 height 16
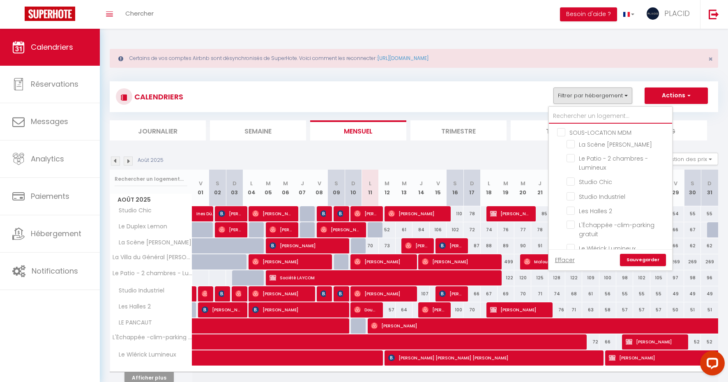
click at [578, 109] on input "text" at bounding box center [610, 116] width 123 height 15
type input "l"
checkbox input "false"
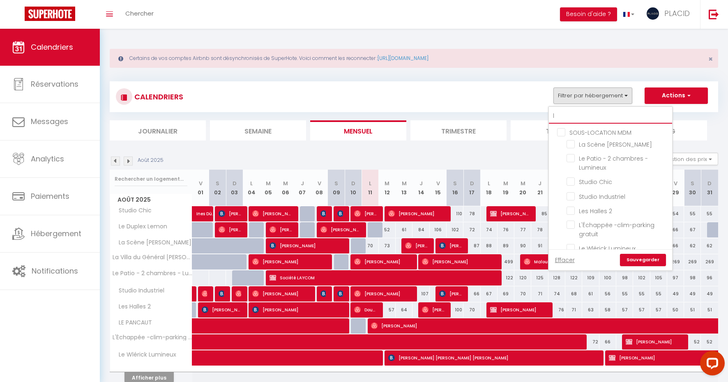
checkbox input "false"
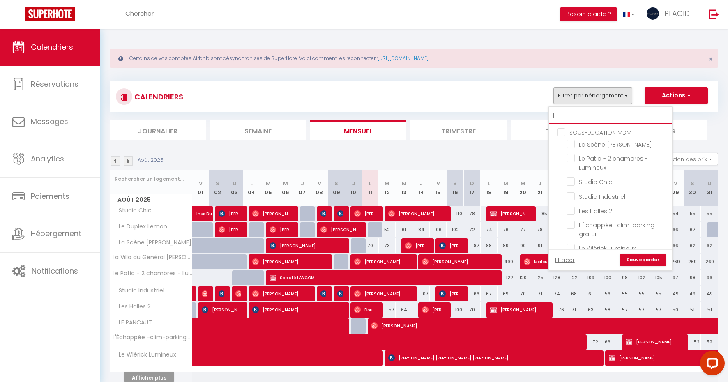
checkbox input "false"
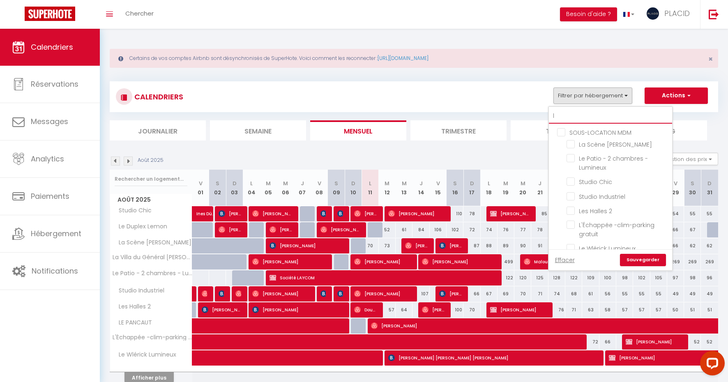
checkbox input "false"
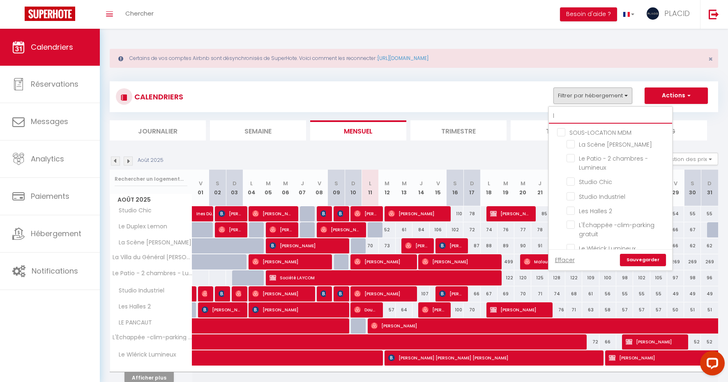
checkbox input "false"
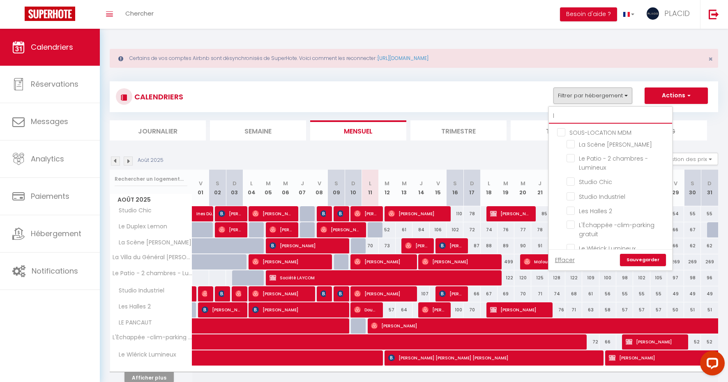
checkbox input "false"
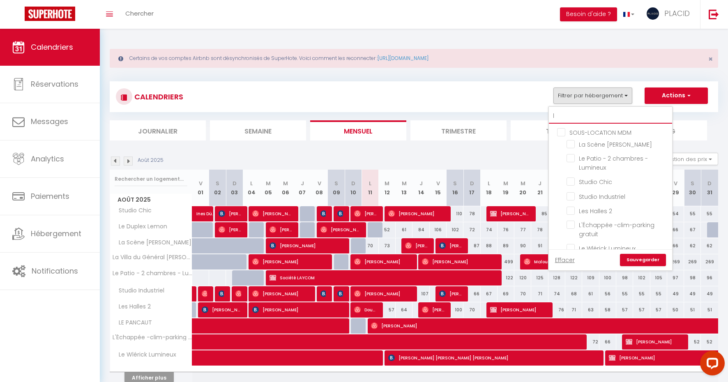
checkbox input "false"
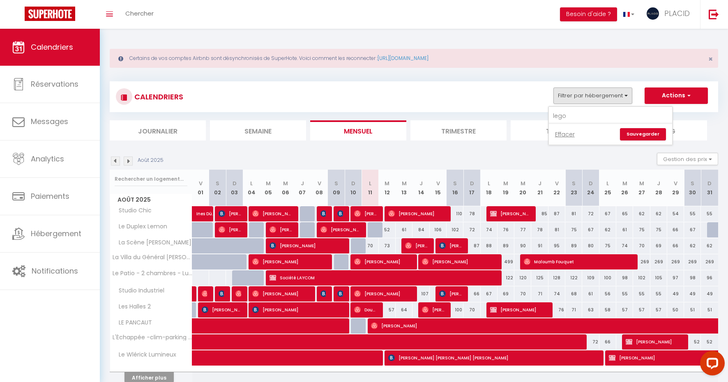
drag, startPoint x: 577, startPoint y: 107, endPoint x: 572, endPoint y: 144, distance: 37.3
click at [637, 132] on link "Sauvegarder" at bounding box center [643, 134] width 46 height 12
click at [592, 95] on button "Filtrer par hébergement" at bounding box center [593, 96] width 79 height 16
click at [582, 111] on input "lego" at bounding box center [610, 116] width 123 height 15
click at [569, 131] on link "Effacer" at bounding box center [565, 134] width 20 height 9
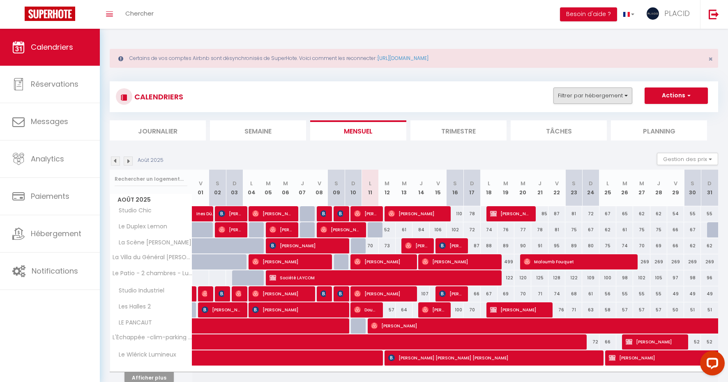
click at [584, 98] on button "Filtrer par hébergement" at bounding box center [593, 96] width 79 height 16
click at [574, 111] on input "lego" at bounding box center [610, 116] width 123 height 15
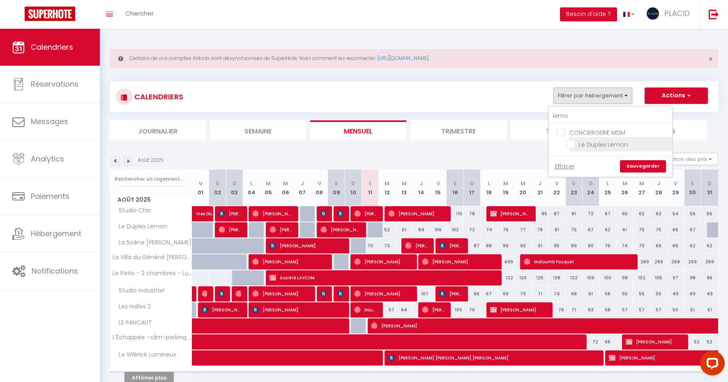
click at [573, 143] on input "Le Duplex Lemon" at bounding box center [618, 144] width 103 height 8
click at [641, 165] on link "Sauvegarder" at bounding box center [643, 166] width 46 height 12
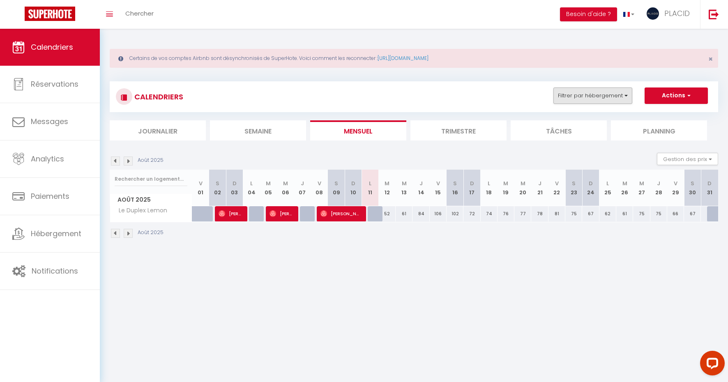
click at [588, 92] on button "Filtrer par hébergement" at bounding box center [593, 96] width 79 height 16
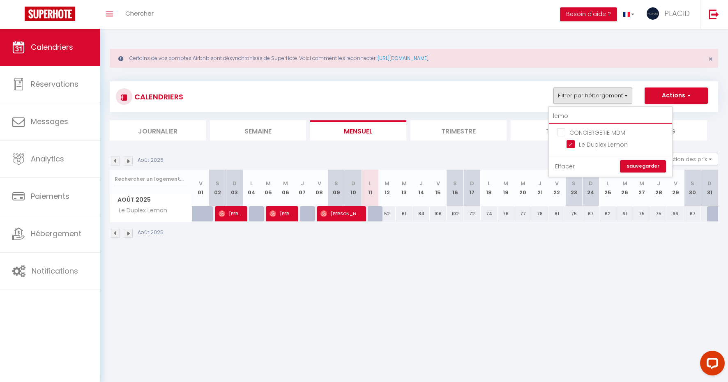
click at [584, 113] on input "lemo" at bounding box center [610, 116] width 123 height 15
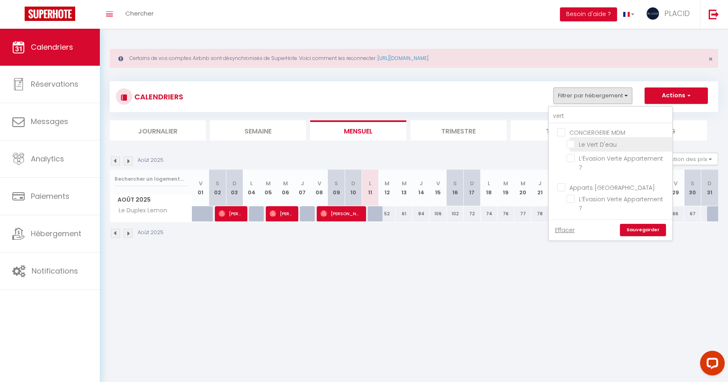
click at [573, 143] on input "Le Vert D'eau" at bounding box center [618, 144] width 103 height 8
click at [643, 224] on link "Sauvegarder" at bounding box center [643, 230] width 46 height 12
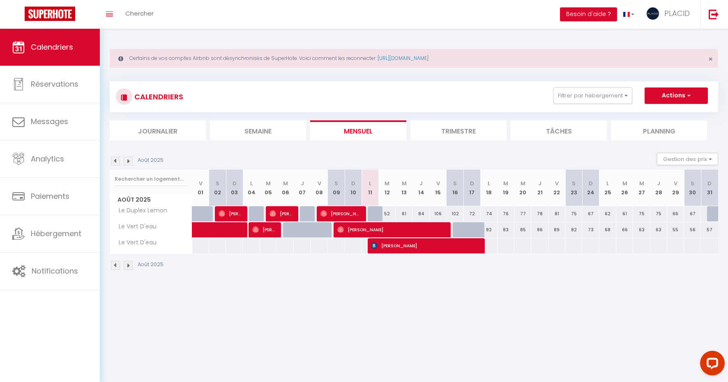
click at [406, 245] on span "[PERSON_NAME]" at bounding box center [424, 246] width 107 height 16
click at [406, 245] on div at bounding box center [364, 191] width 728 height 382
click at [406, 245] on span "[PERSON_NAME]" at bounding box center [424, 246] width 107 height 16
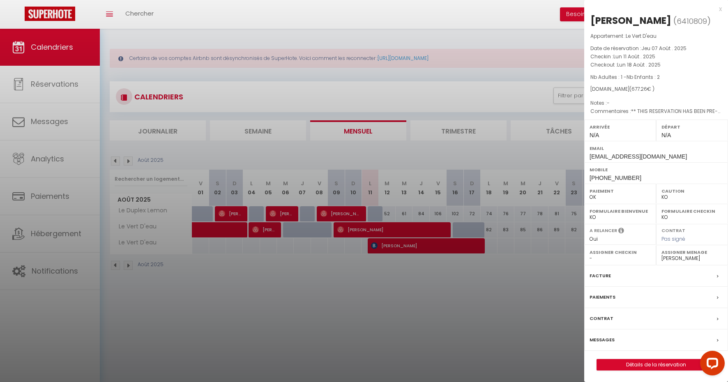
click at [718, 8] on div "x" at bounding box center [653, 9] width 138 height 10
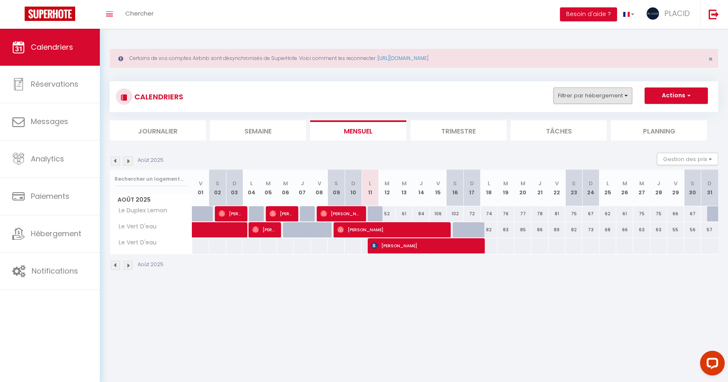
click at [617, 90] on button "Filtrer par hébergement" at bounding box center [593, 96] width 79 height 16
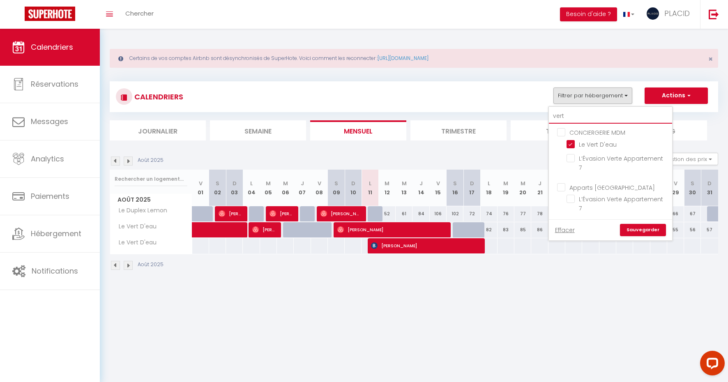
click at [602, 109] on input "vert" at bounding box center [610, 116] width 123 height 15
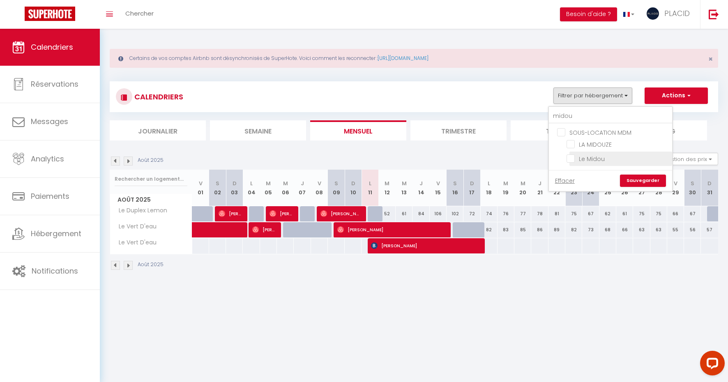
click at [575, 158] on input "Le Midou" at bounding box center [618, 158] width 103 height 8
click at [642, 177] on link "Sauvegarder" at bounding box center [643, 181] width 46 height 12
